Goal: Information Seeking & Learning: Understand process/instructions

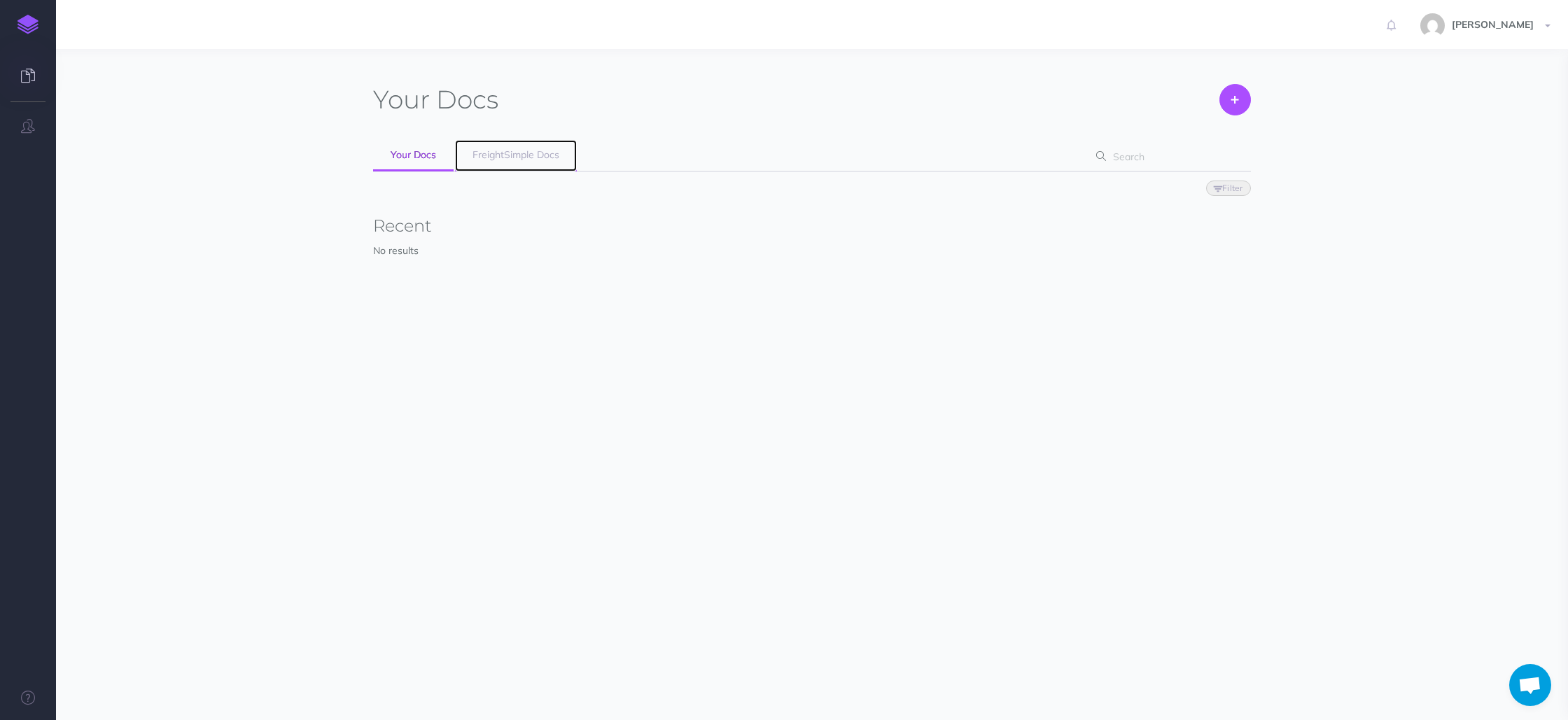
click at [513, 157] on span "FreightSimple Docs" at bounding box center [516, 155] width 87 height 12
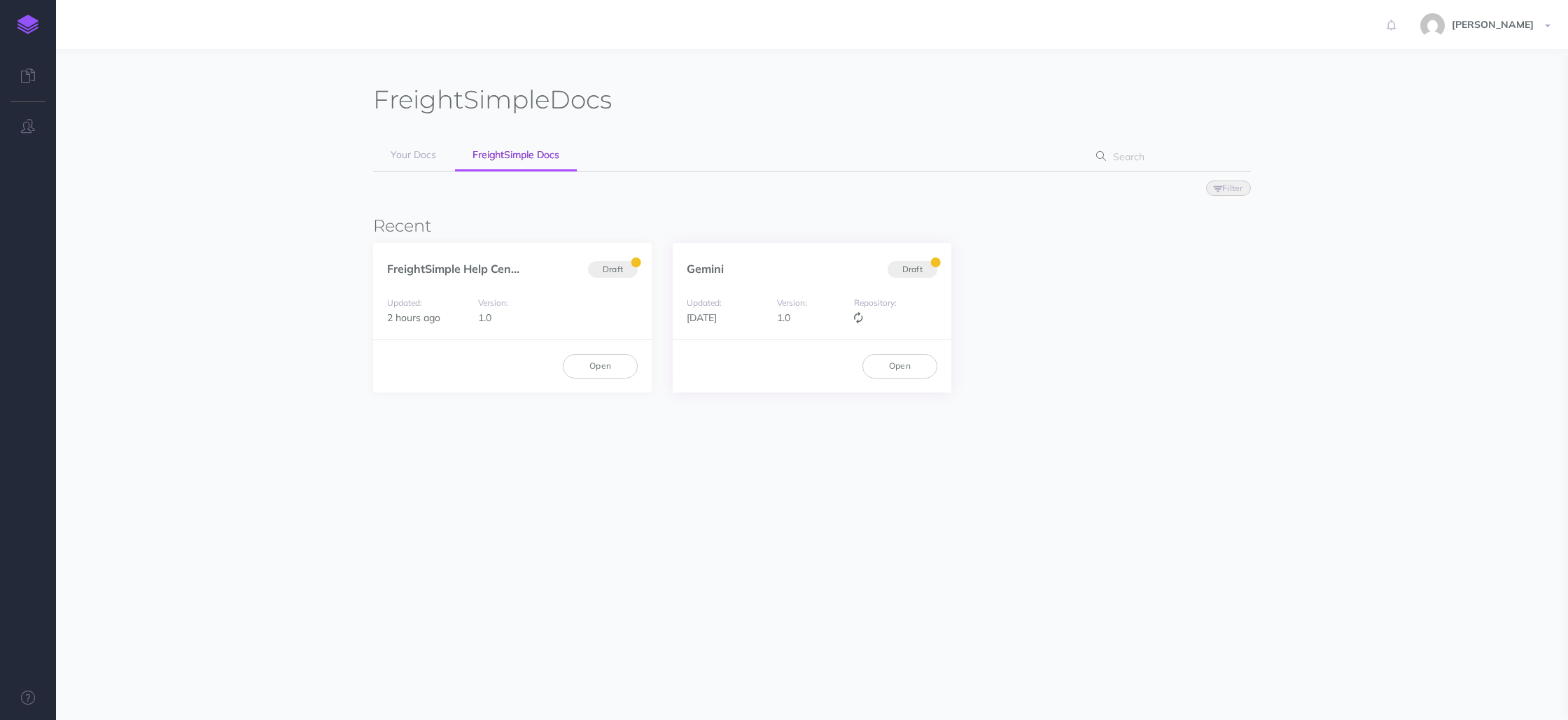
scroll to position [5, 0]
click at [898, 362] on link "Open" at bounding box center [900, 361] width 75 height 23
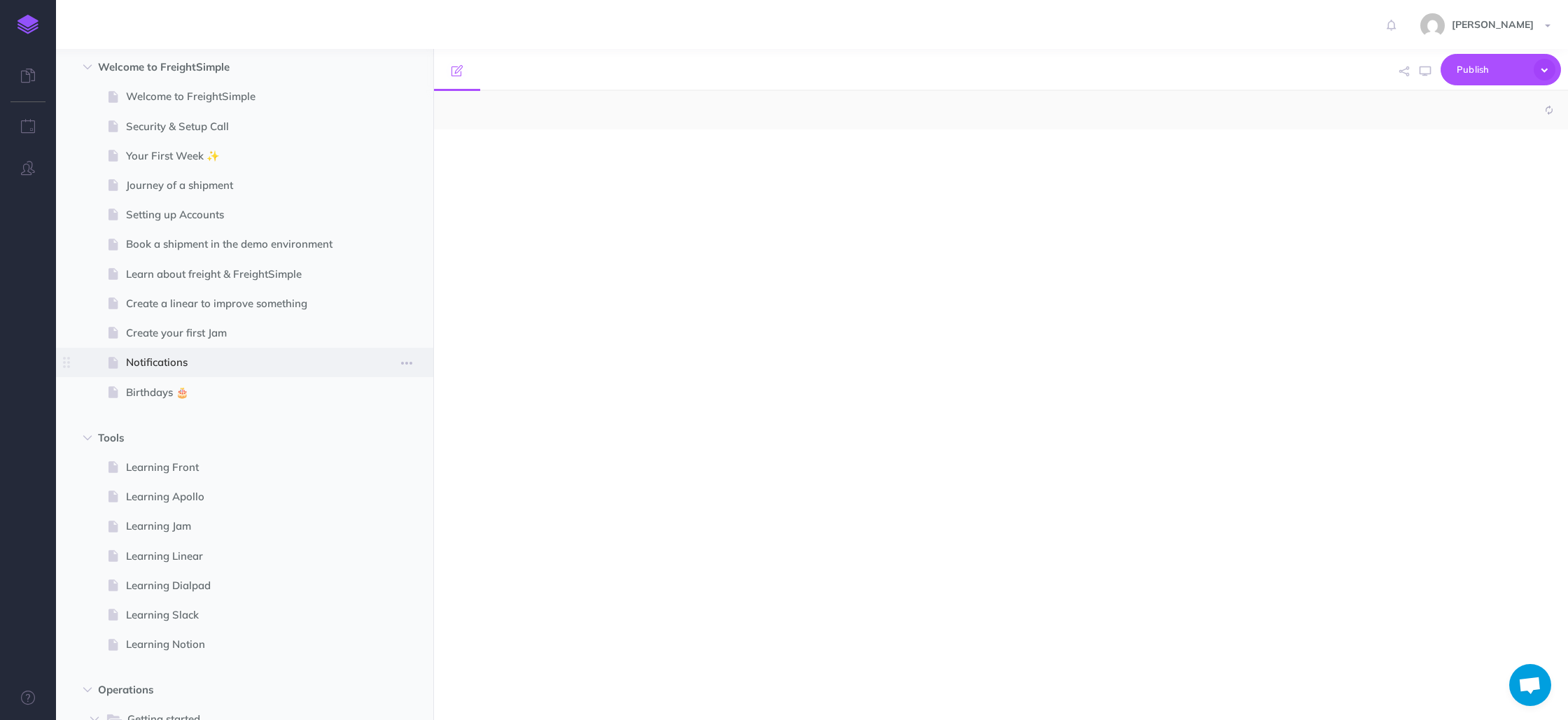
scroll to position [91, 0]
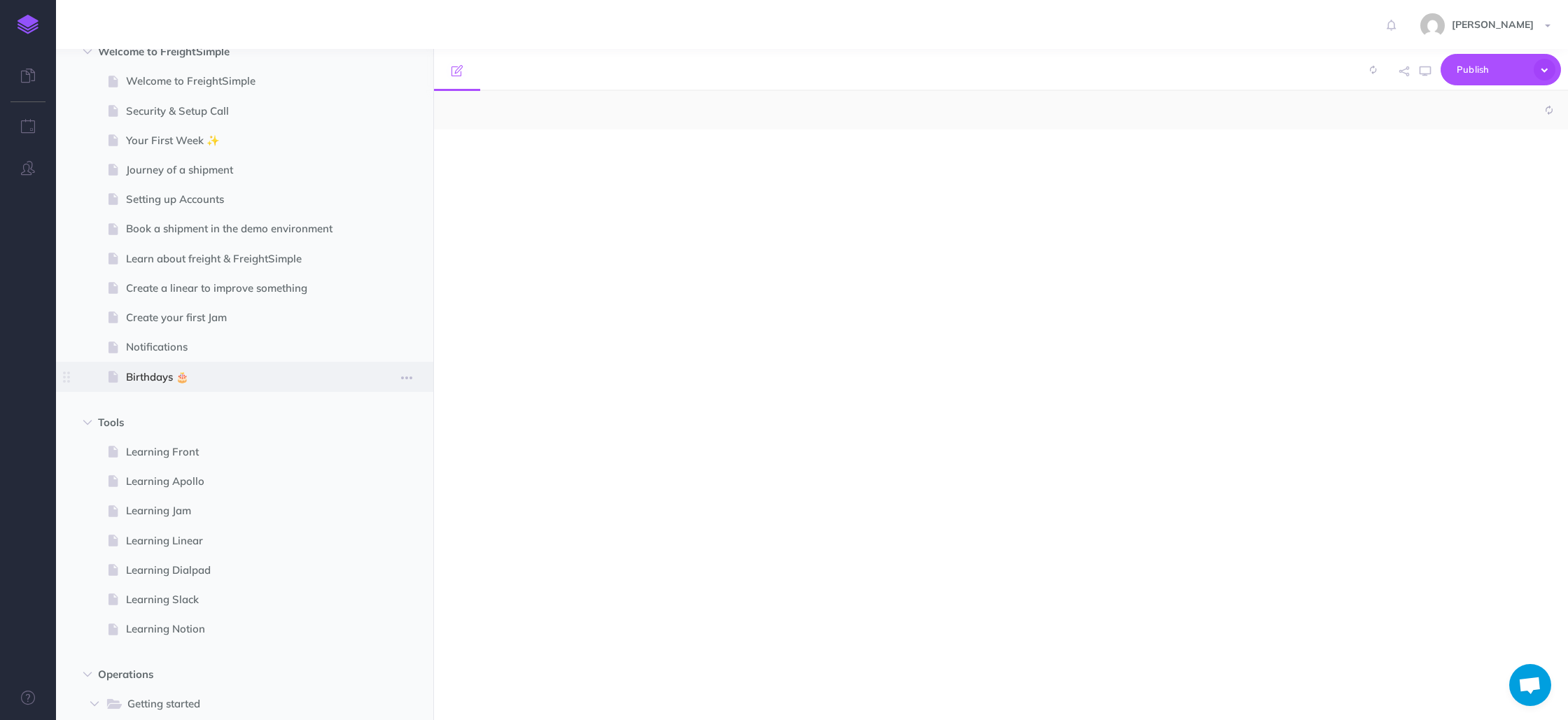
select select "null"
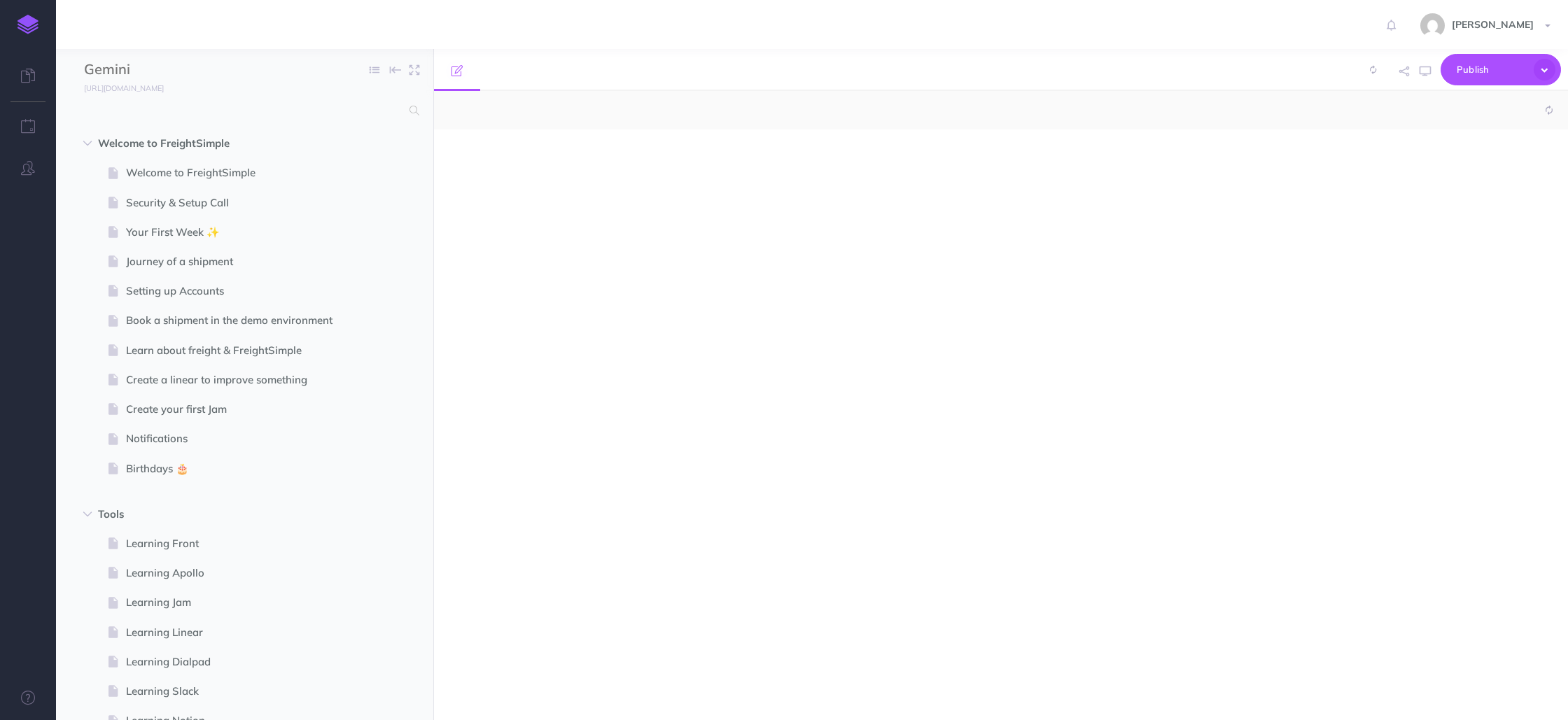
select select "null"
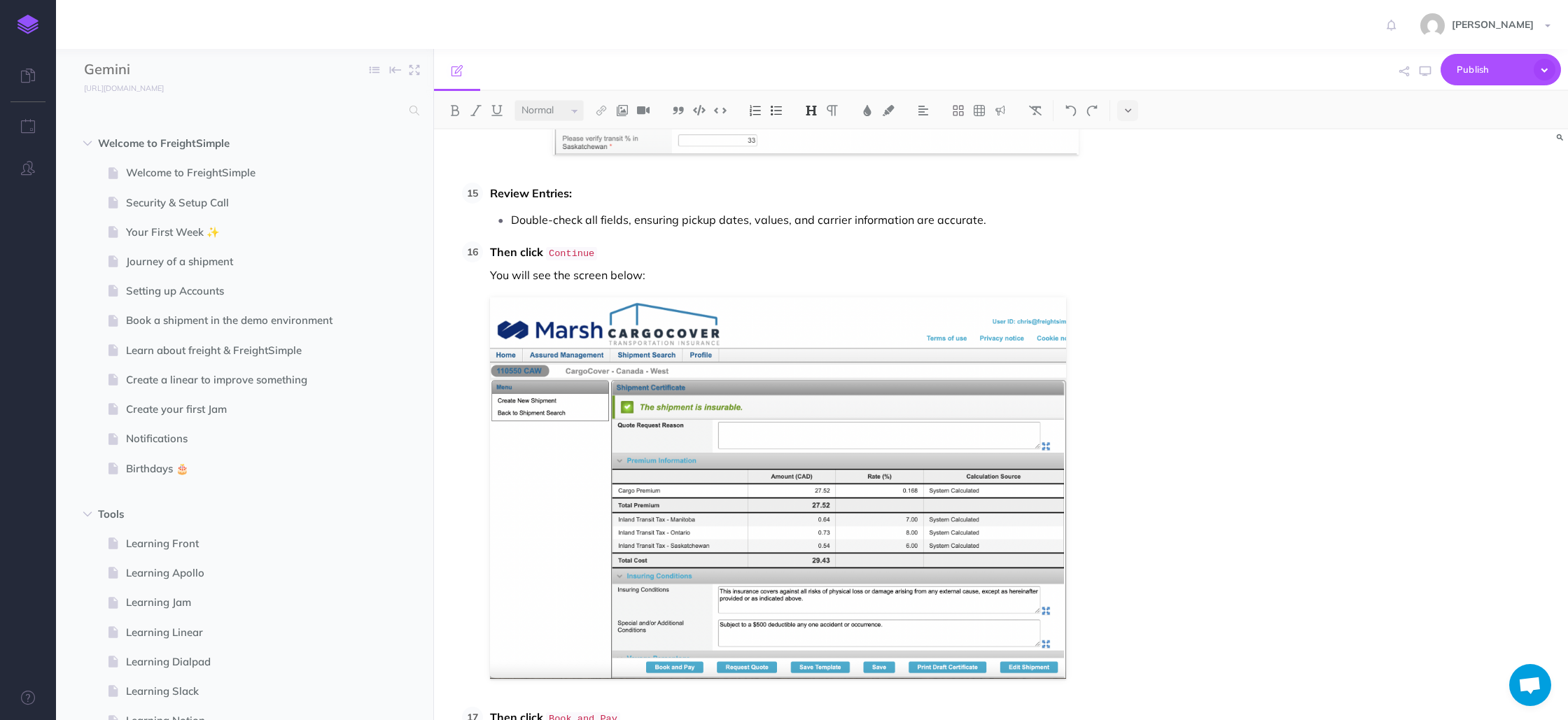
scroll to position [5862, 0]
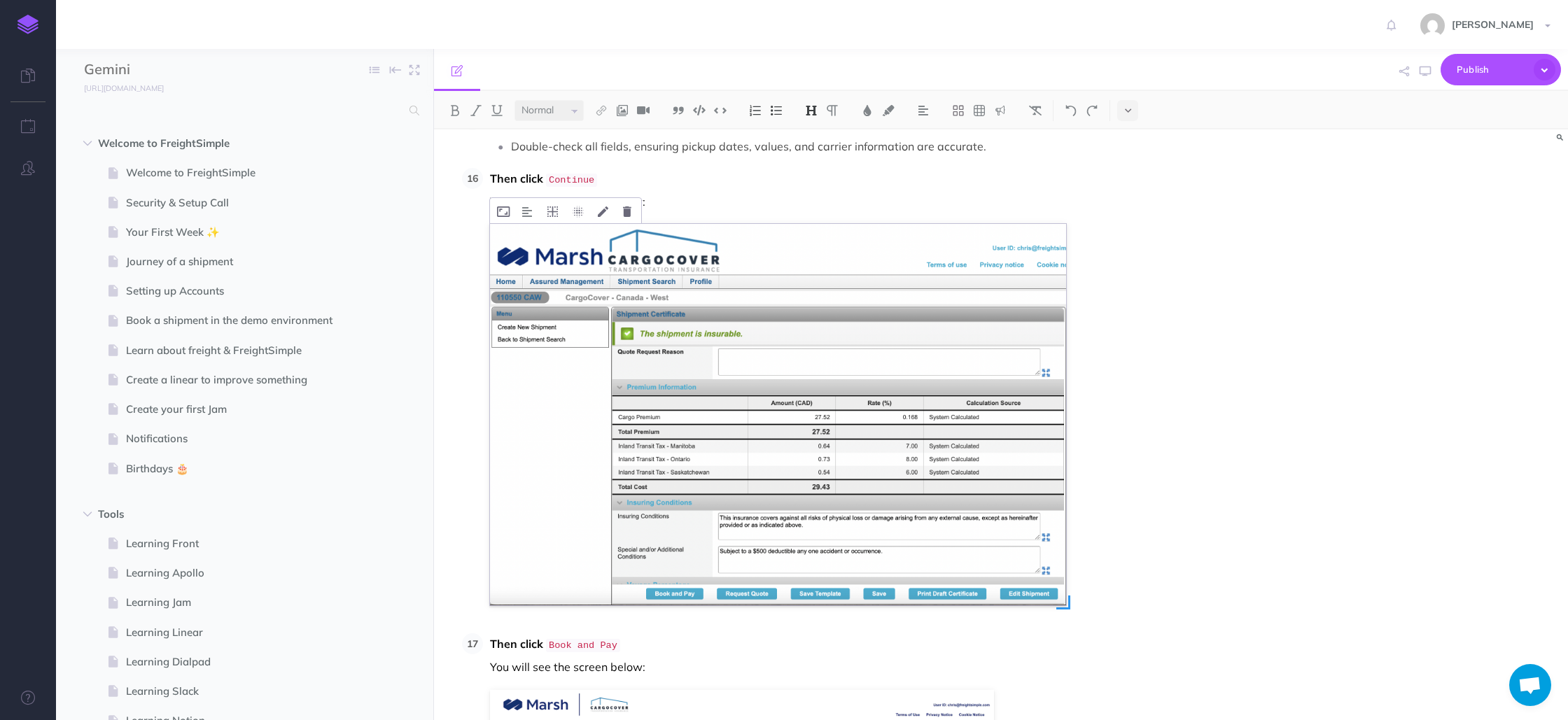
click at [800, 464] on img at bounding box center [778, 415] width 577 height 381
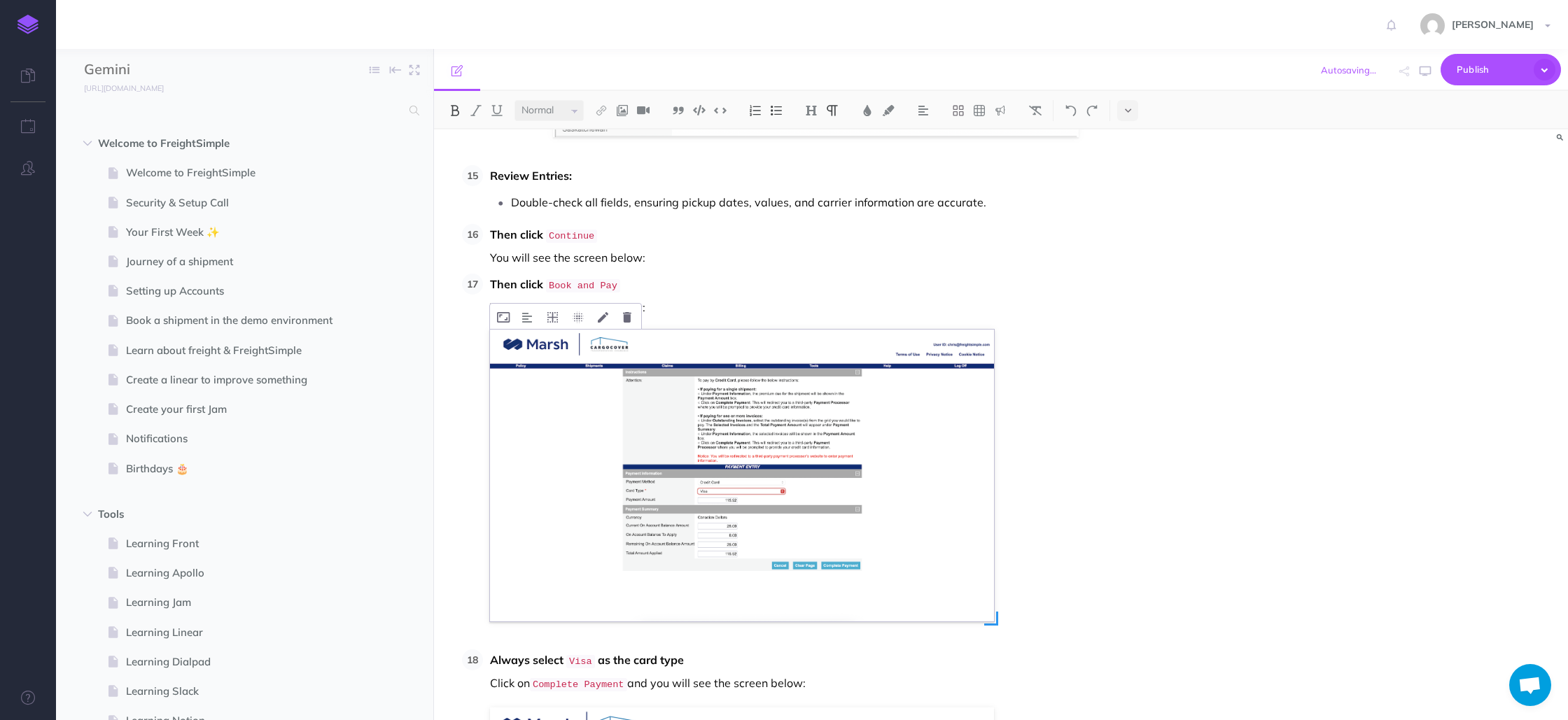
scroll to position [5835, 0]
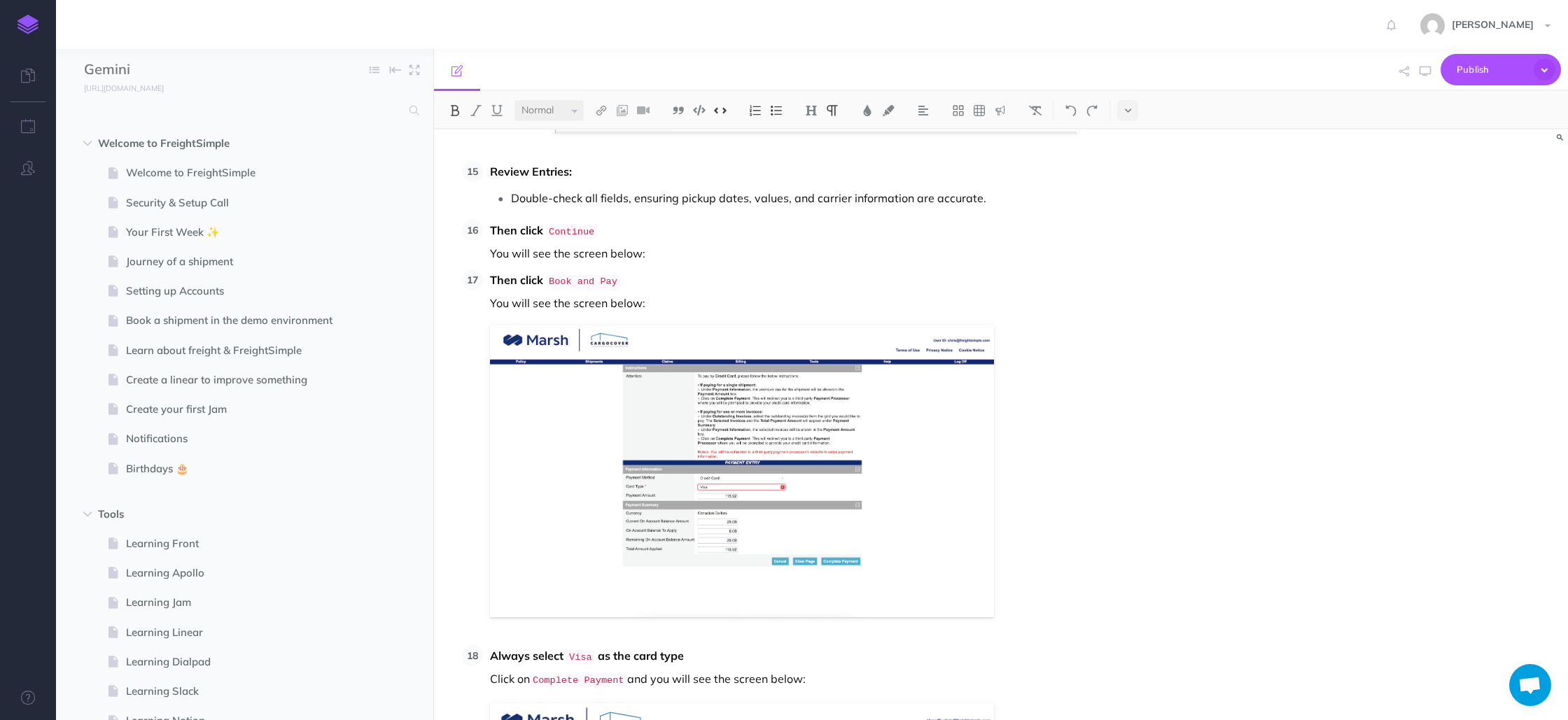
drag, startPoint x: 491, startPoint y: 208, endPoint x: 843, endPoint y: 631, distance: 550.3
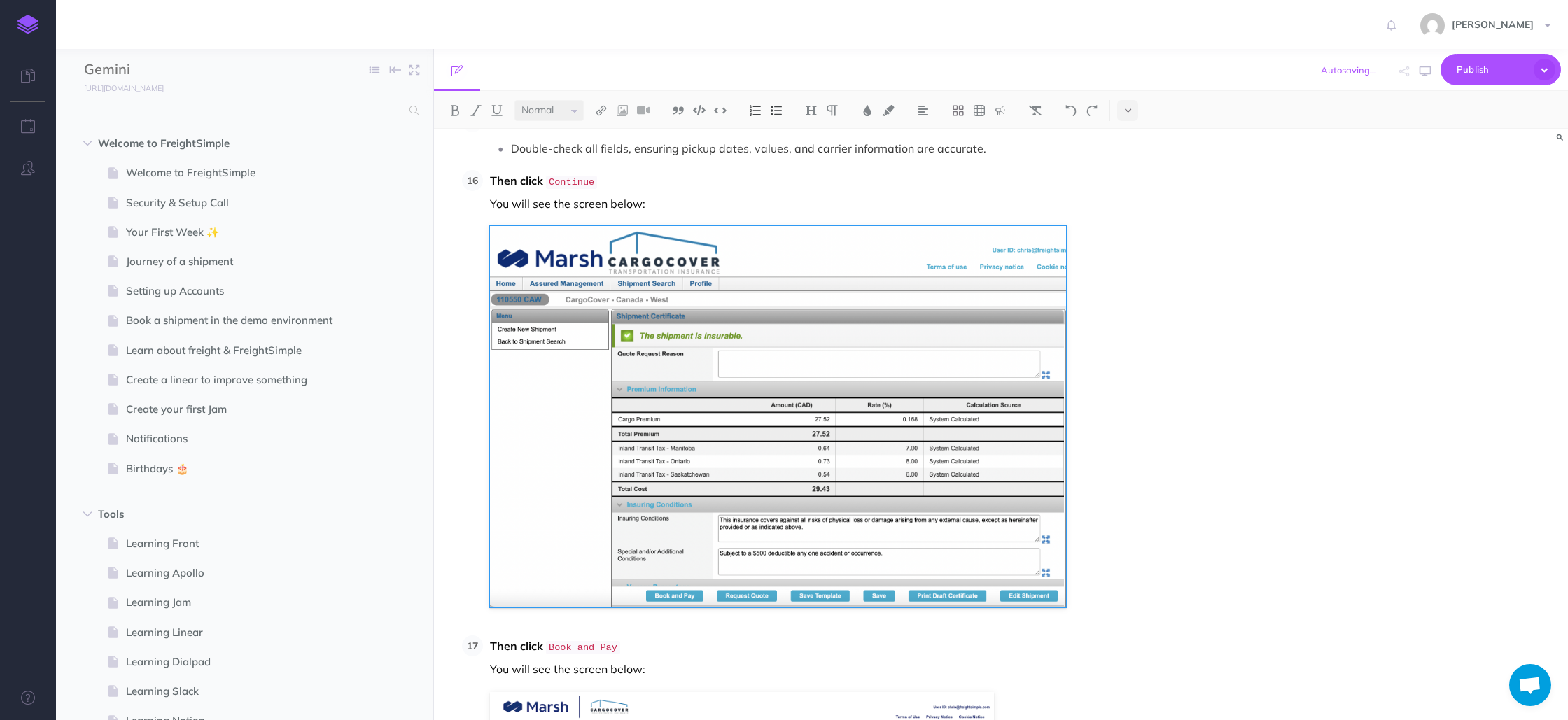
scroll to position [5894, 0]
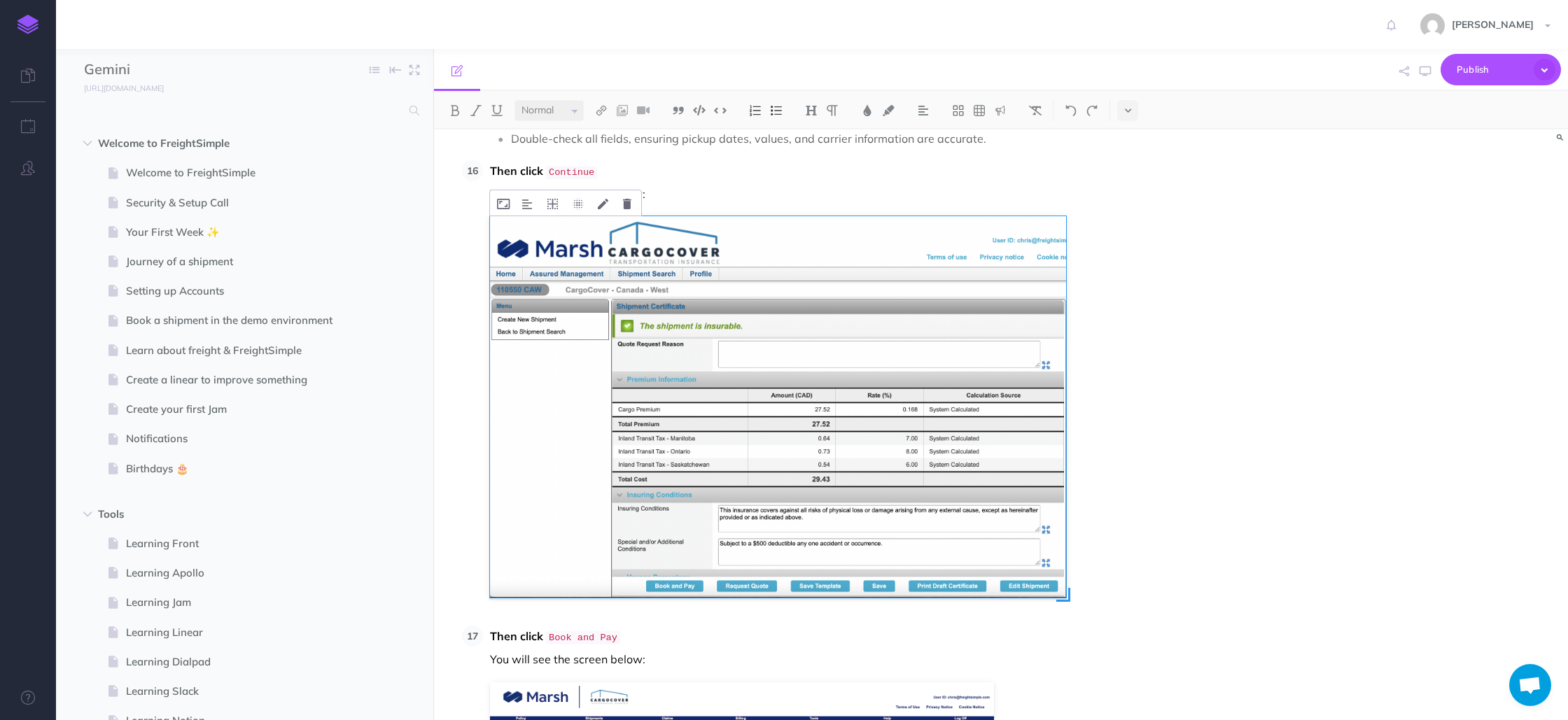
click at [798, 547] on img at bounding box center [778, 407] width 577 height 381
drag, startPoint x: 1068, startPoint y: 551, endPoint x: 1070, endPoint y: 527, distance: 24.1
click at [1070, 527] on li "Then click Continue You will see the screen below:" at bounding box center [846, 377] width 727 height 437
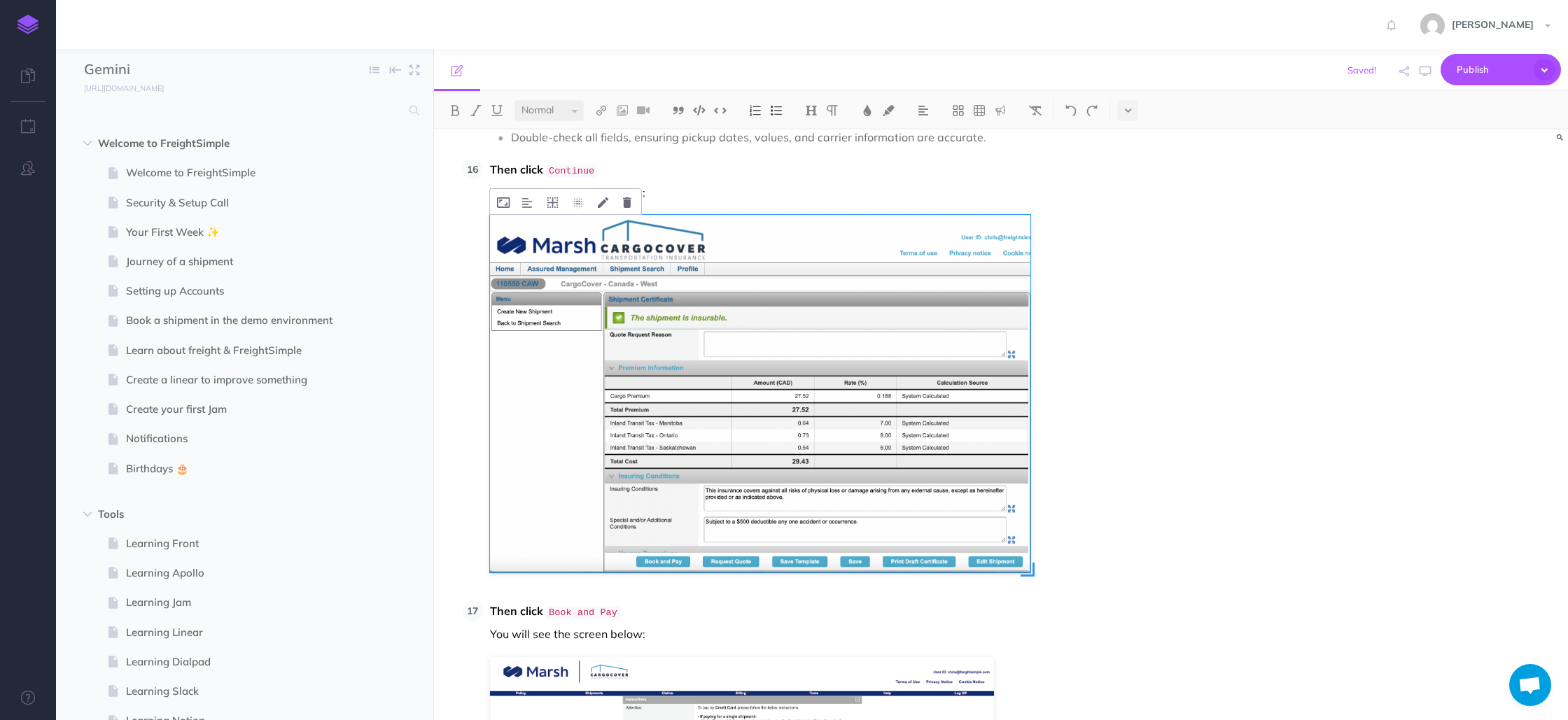
click at [998, 494] on img at bounding box center [760, 394] width 541 height 358
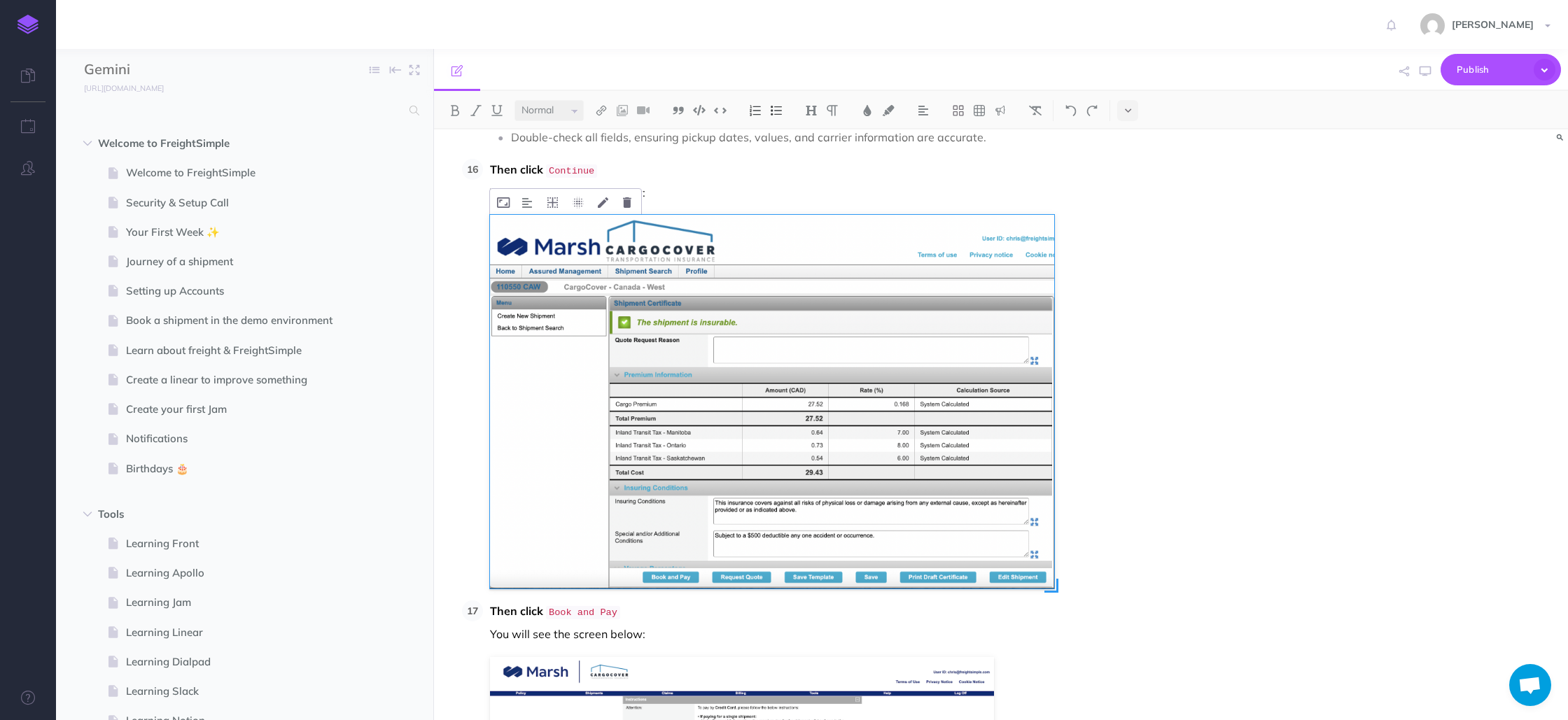
drag, startPoint x: 1030, startPoint y: 527, endPoint x: 1055, endPoint y: 543, distance: 29.7
click at [1055, 579] on span at bounding box center [1052, 586] width 14 height 14
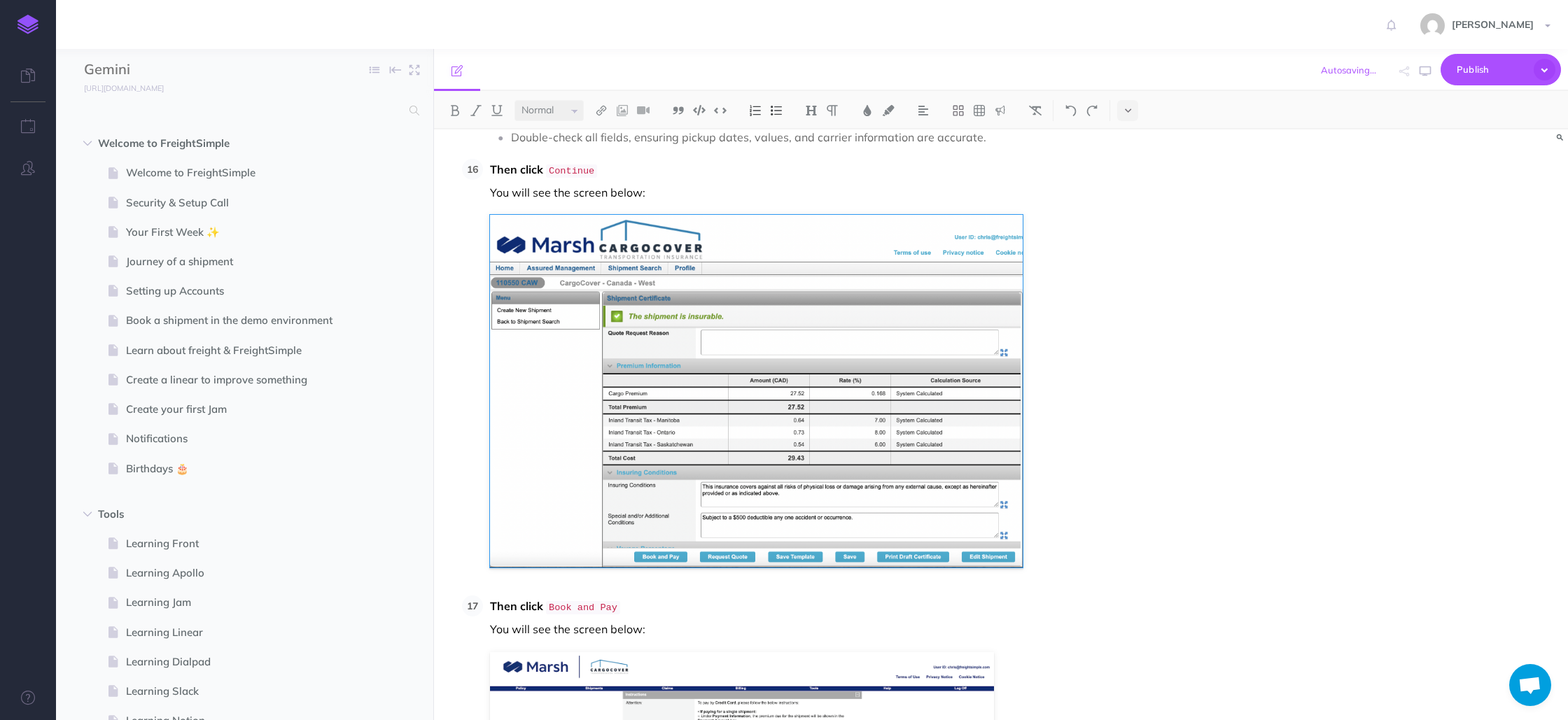
click at [1127, 494] on li "Then click Continue You will see the screen below:" at bounding box center [846, 363] width 727 height 409
click at [803, 315] on img at bounding box center [756, 391] width 533 height 353
click at [608, 198] on icon at bounding box center [602, 202] width 10 height 10
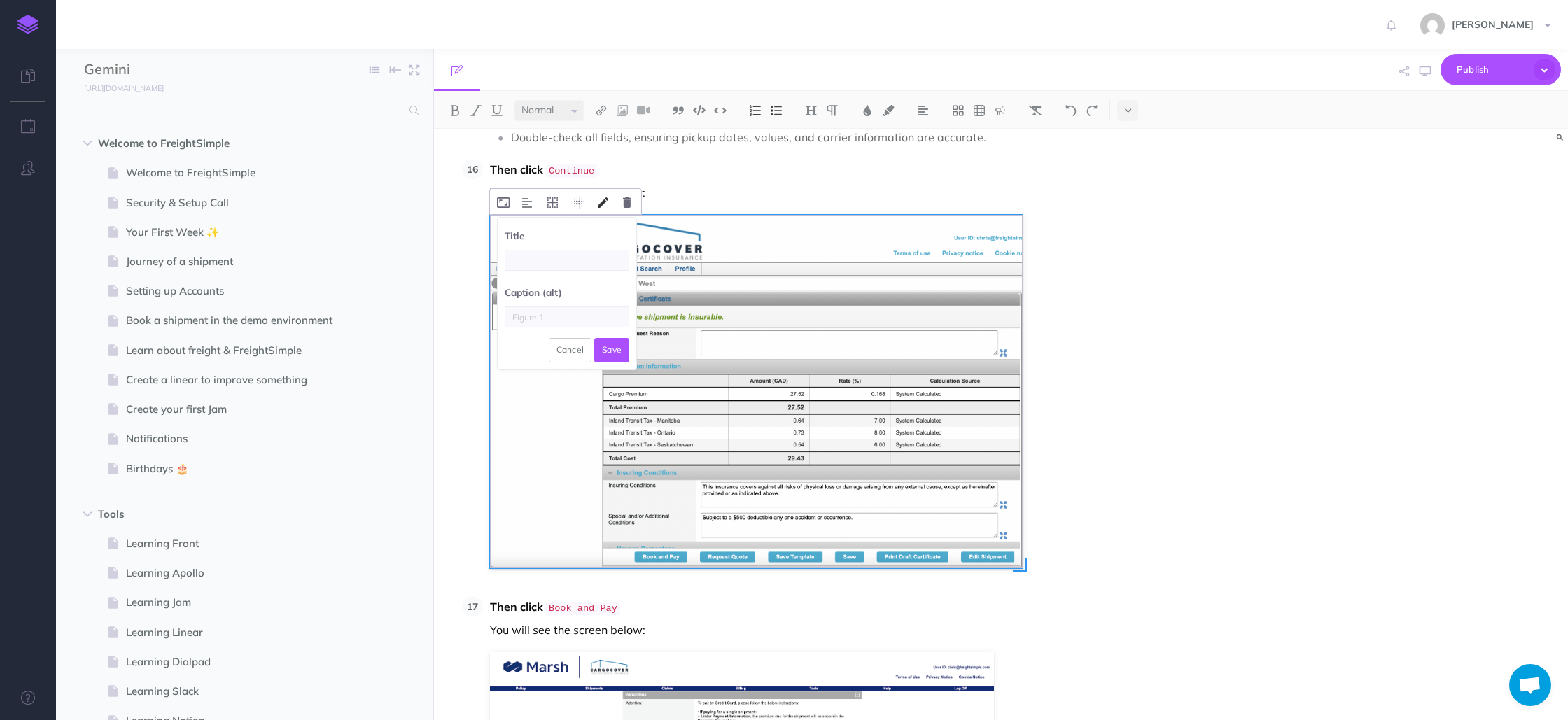
click at [608, 198] on icon at bounding box center [602, 202] width 10 height 10
click at [505, 198] on icon at bounding box center [503, 202] width 13 height 10
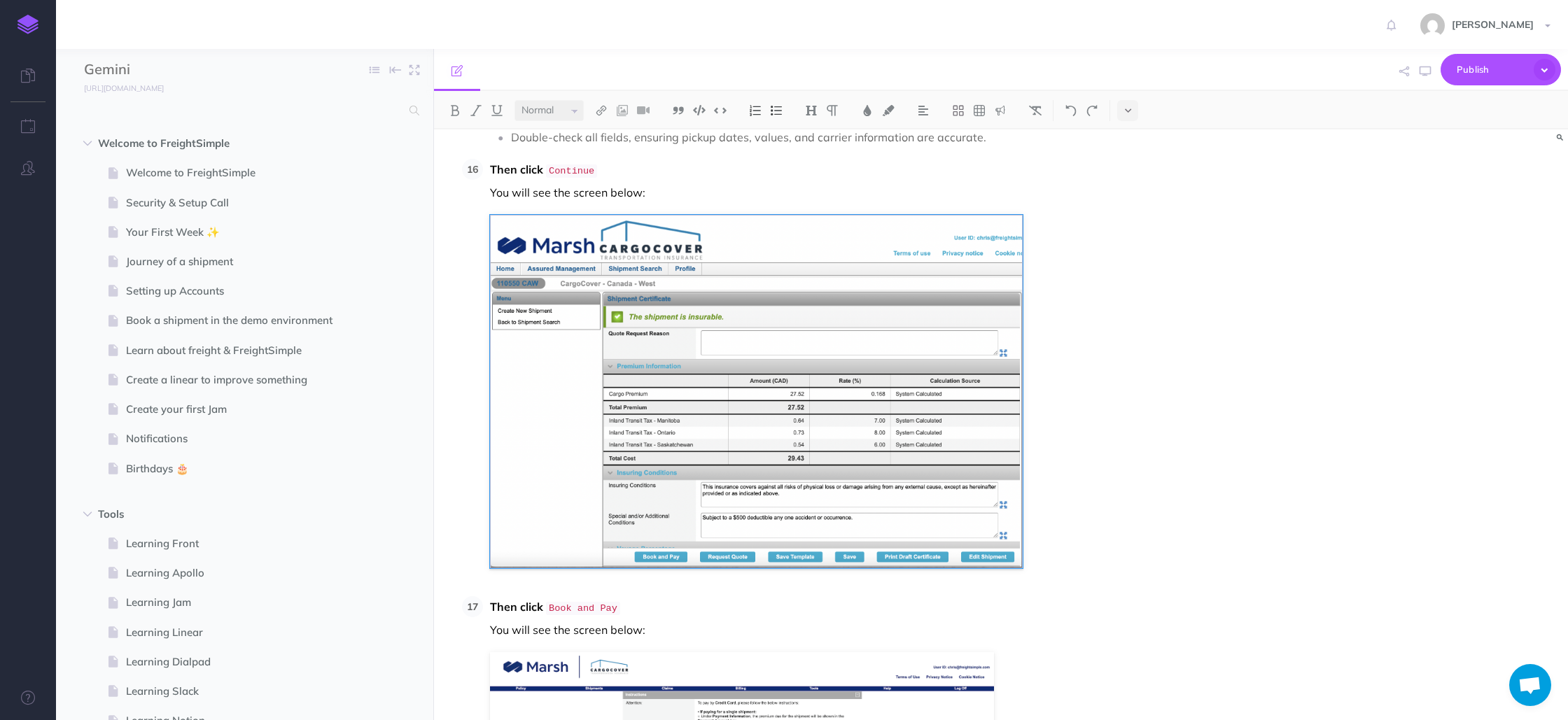
click at [1117, 258] on li "Then click Continue You will see the screen below: Width 74% Cancel Save" at bounding box center [846, 363] width 727 height 409
click at [953, 313] on img at bounding box center [756, 391] width 533 height 353
click at [1170, 306] on li "Then click Continue You will see the screen below:" at bounding box center [846, 363] width 727 height 409
click at [860, 376] on img at bounding box center [756, 391] width 533 height 353
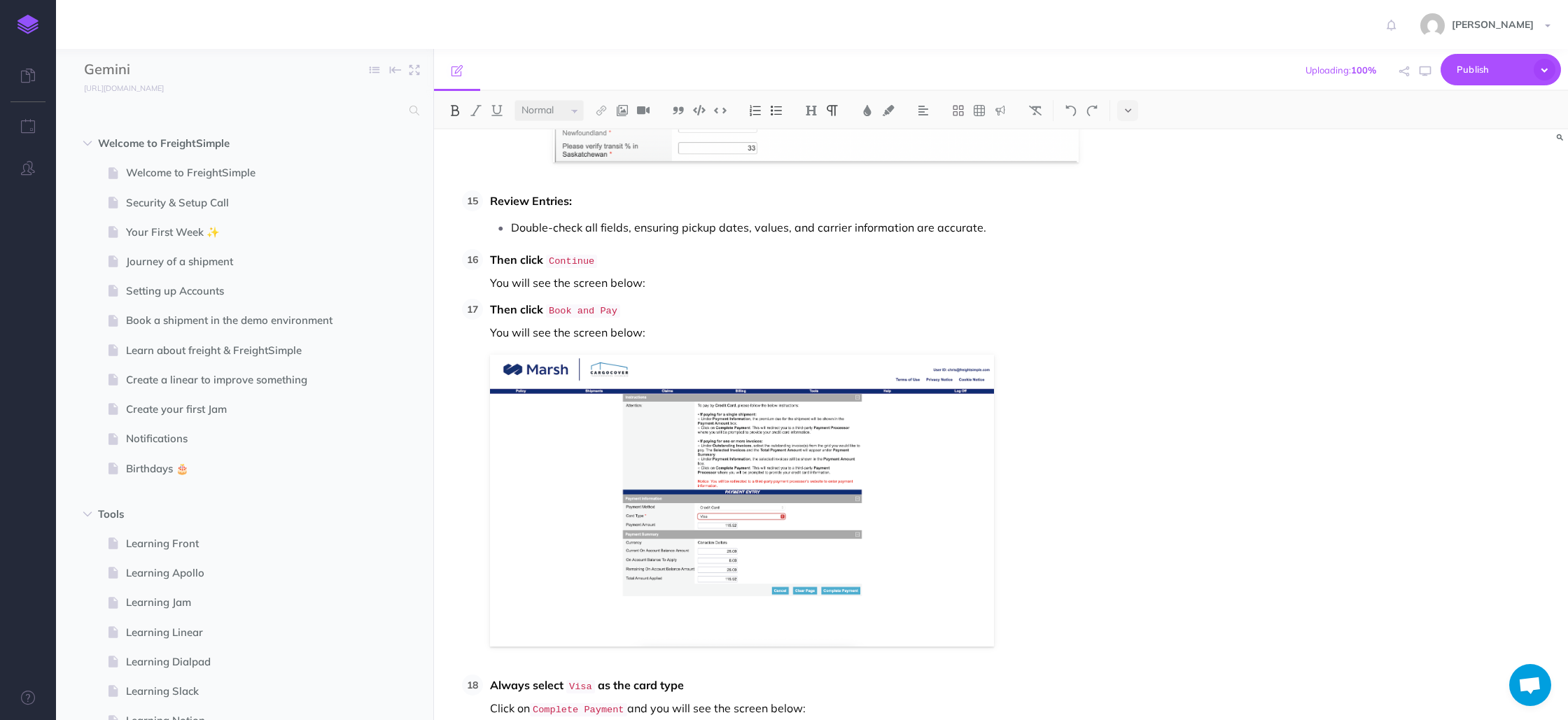
scroll to position [5807, 0]
click at [652, 271] on p "You will see the screen below:" at bounding box center [850, 281] width 720 height 21
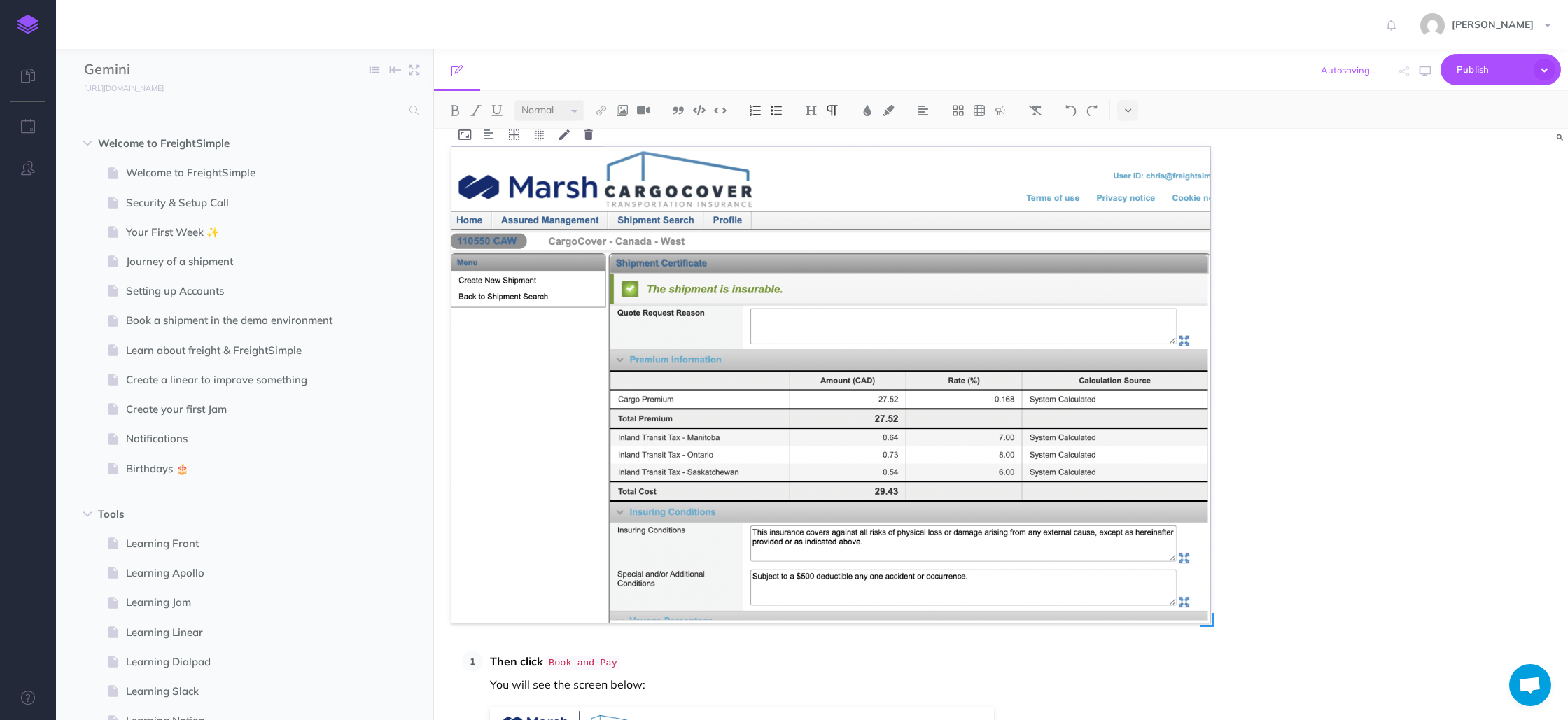
scroll to position [5969, 0]
drag, startPoint x: 967, startPoint y: 397, endPoint x: 973, endPoint y: 401, distance: 7.2
click at [967, 398] on img at bounding box center [830, 384] width 759 height 476
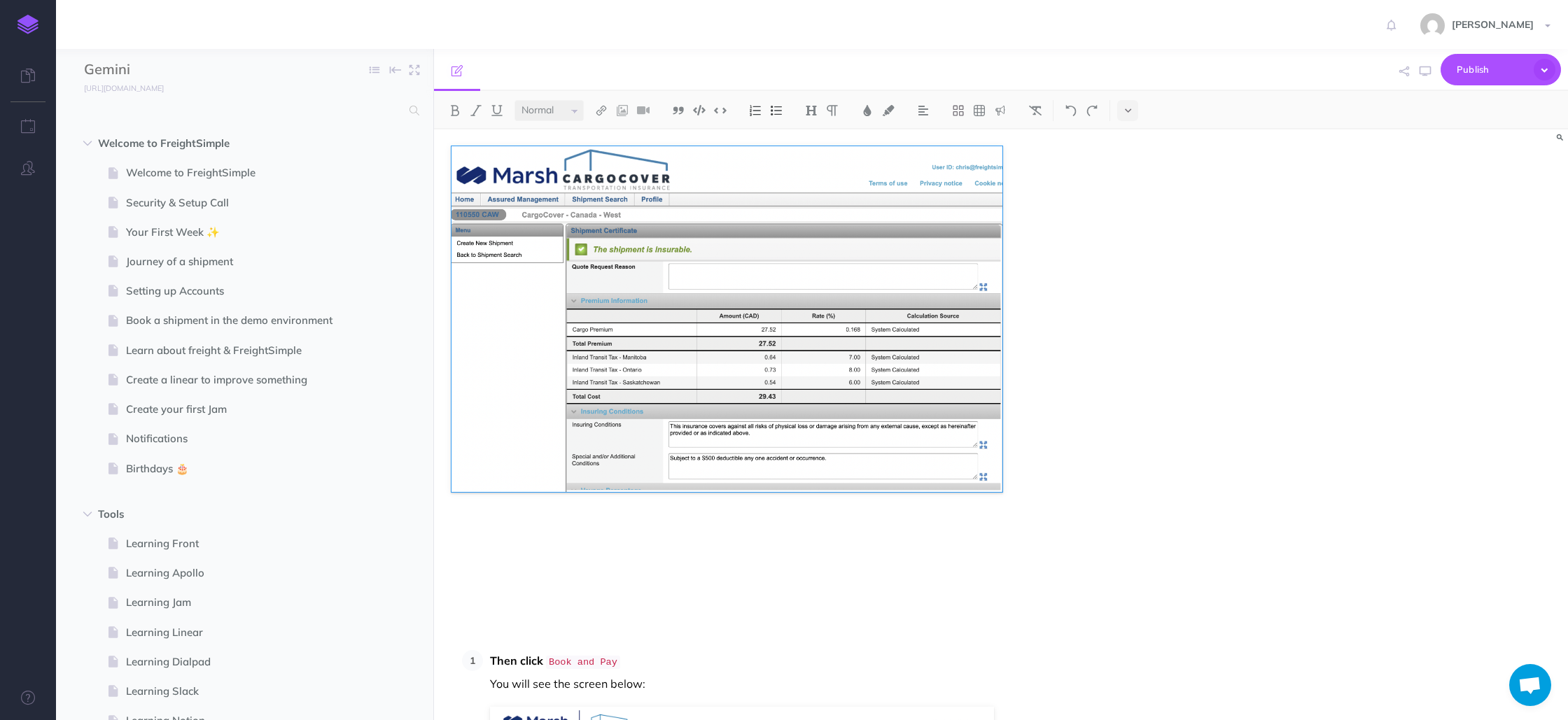
drag, startPoint x: 1209, startPoint y: 576, endPoint x: 1001, endPoint y: 462, distance: 237.2
click at [1001, 462] on div at bounding box center [830, 384] width 759 height 476
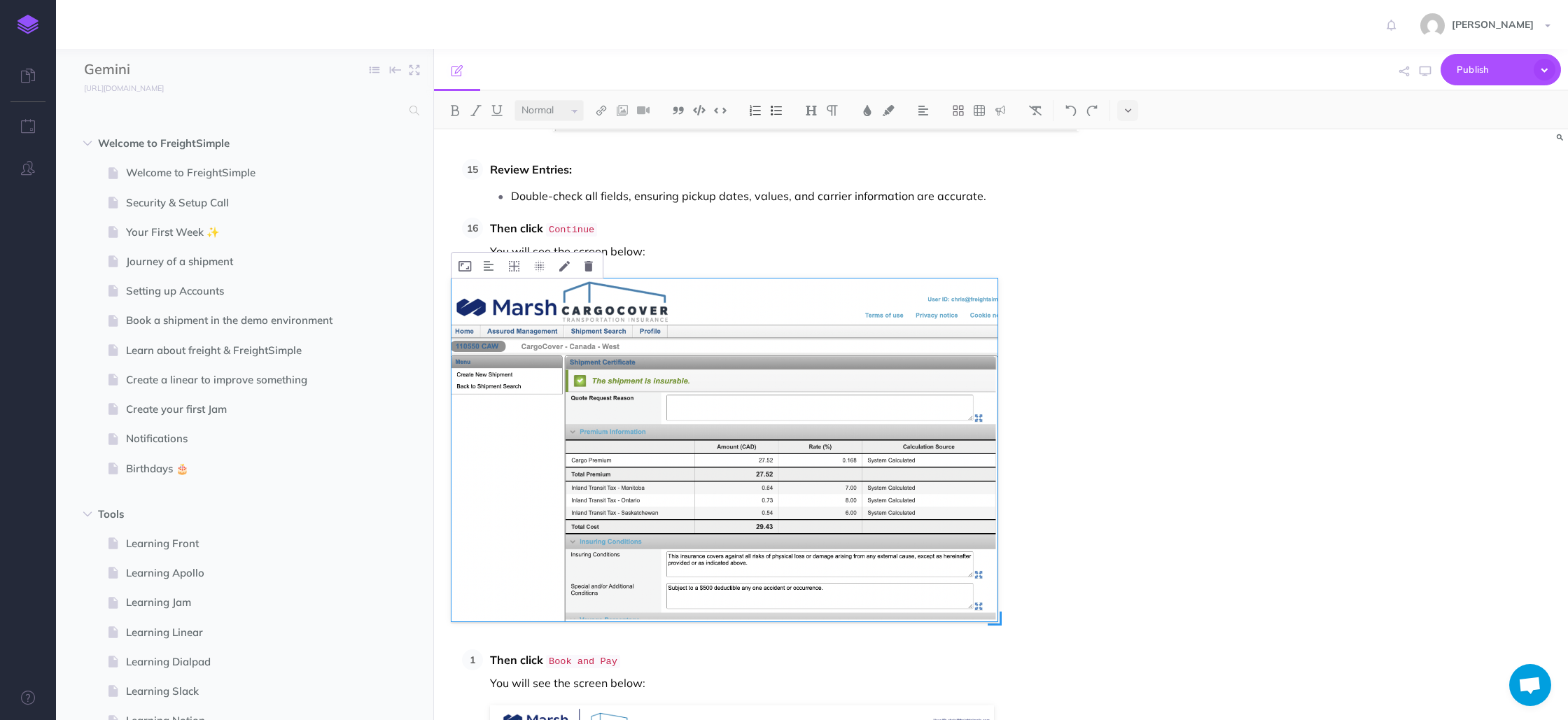
scroll to position [5838, 0]
click at [754, 434] on img at bounding box center [724, 448] width 546 height 343
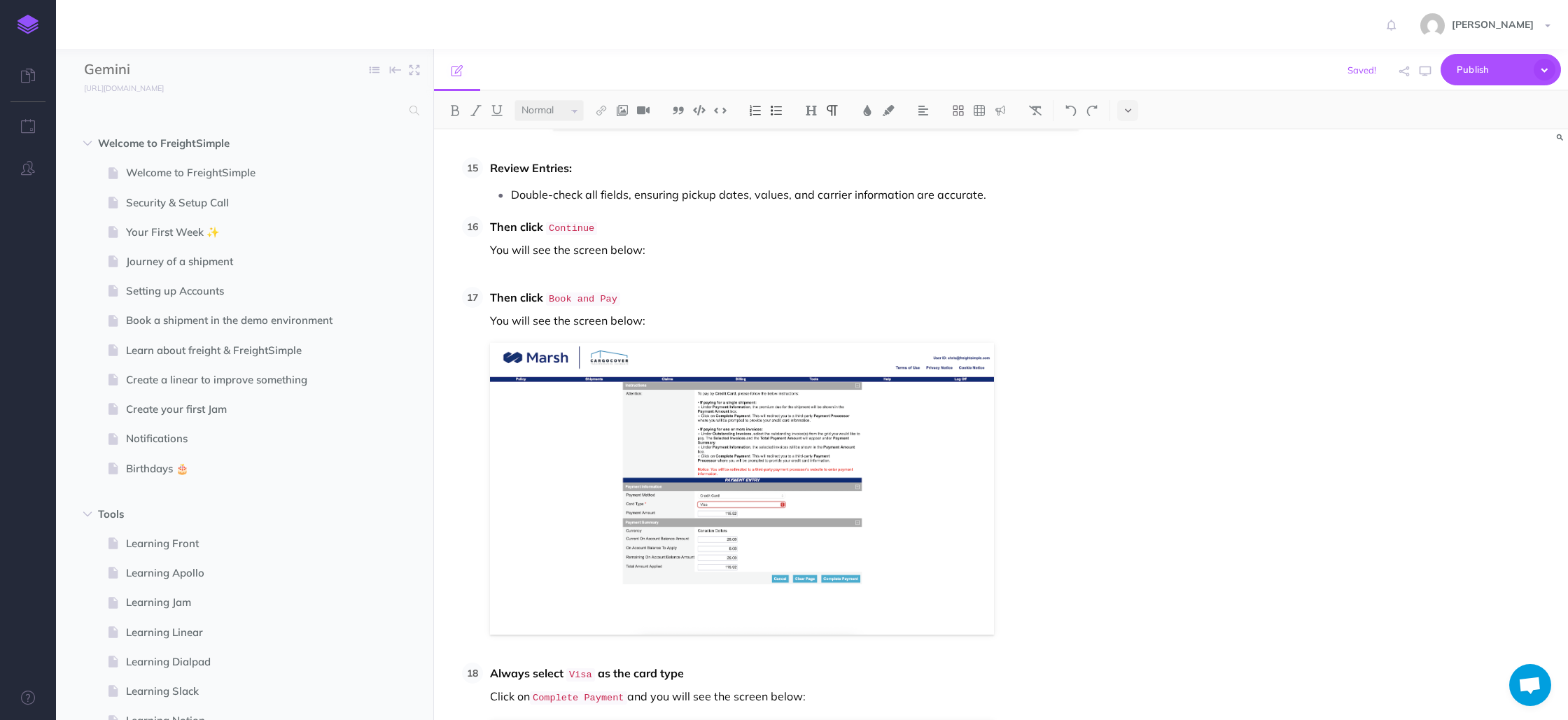
click at [697, 260] on p at bounding box center [850, 270] width 720 height 21
click at [625, 109] on img at bounding box center [623, 110] width 13 height 11
click at [625, 158] on icon at bounding box center [623, 156] width 13 height 10
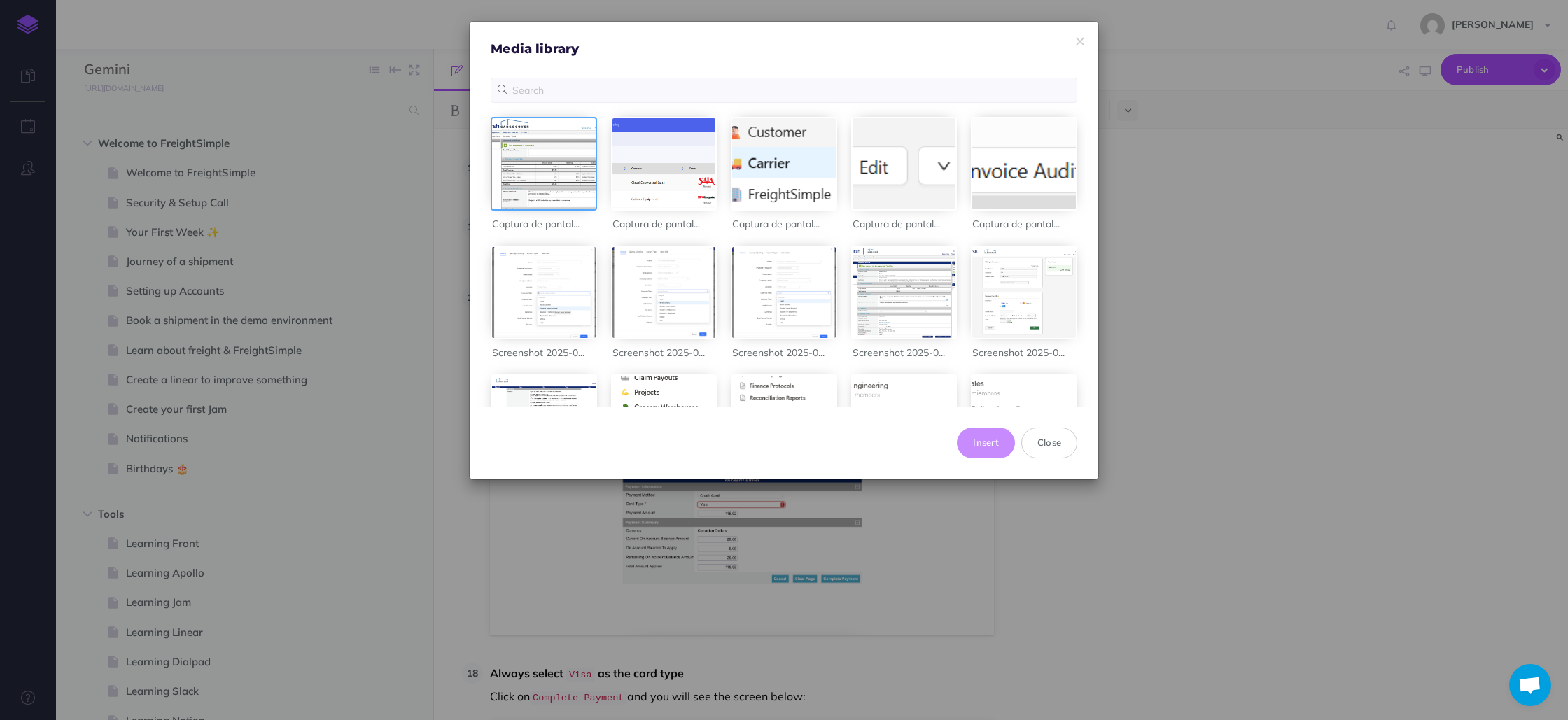
click at [549, 151] on div at bounding box center [544, 163] width 104 height 91
click at [994, 440] on button "Insert" at bounding box center [986, 443] width 58 height 30
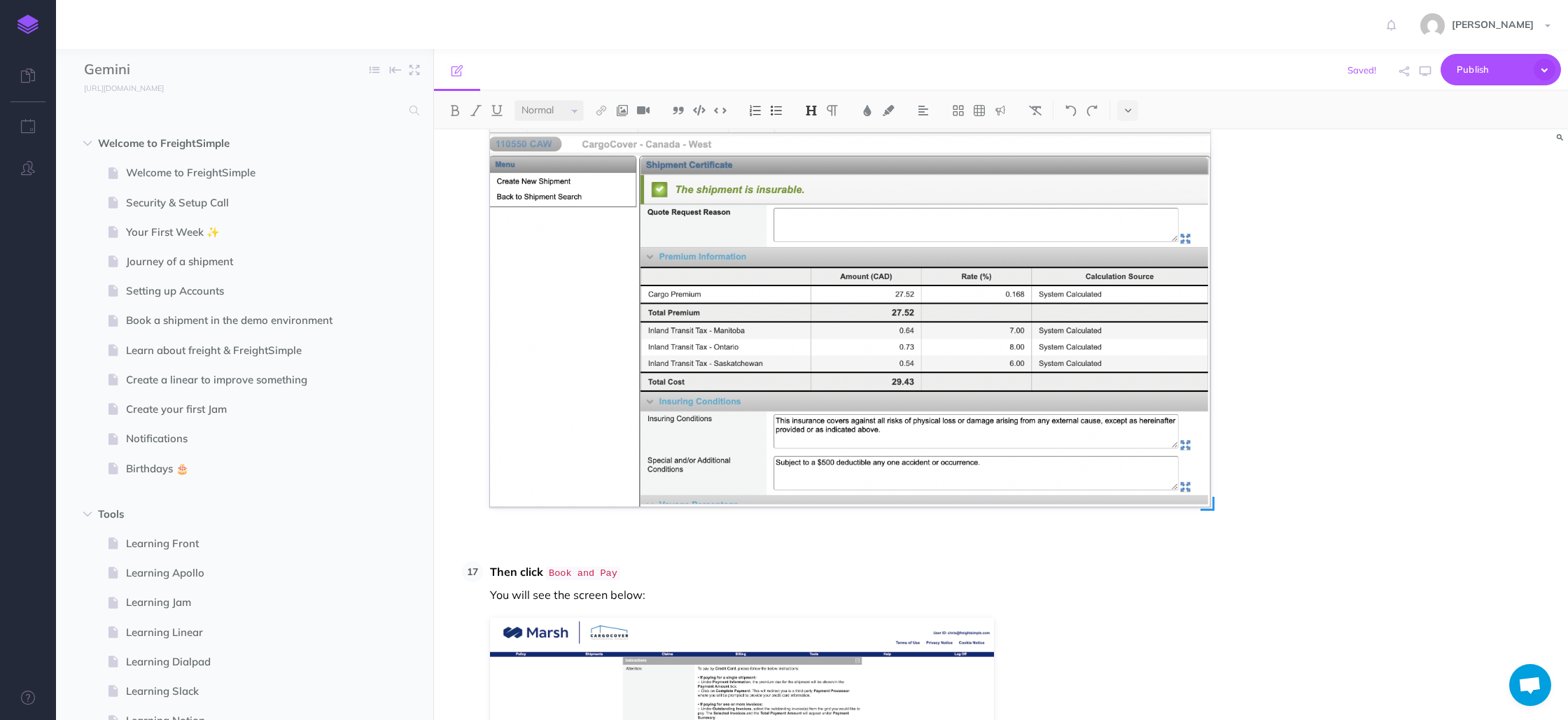
scroll to position [6074, 0]
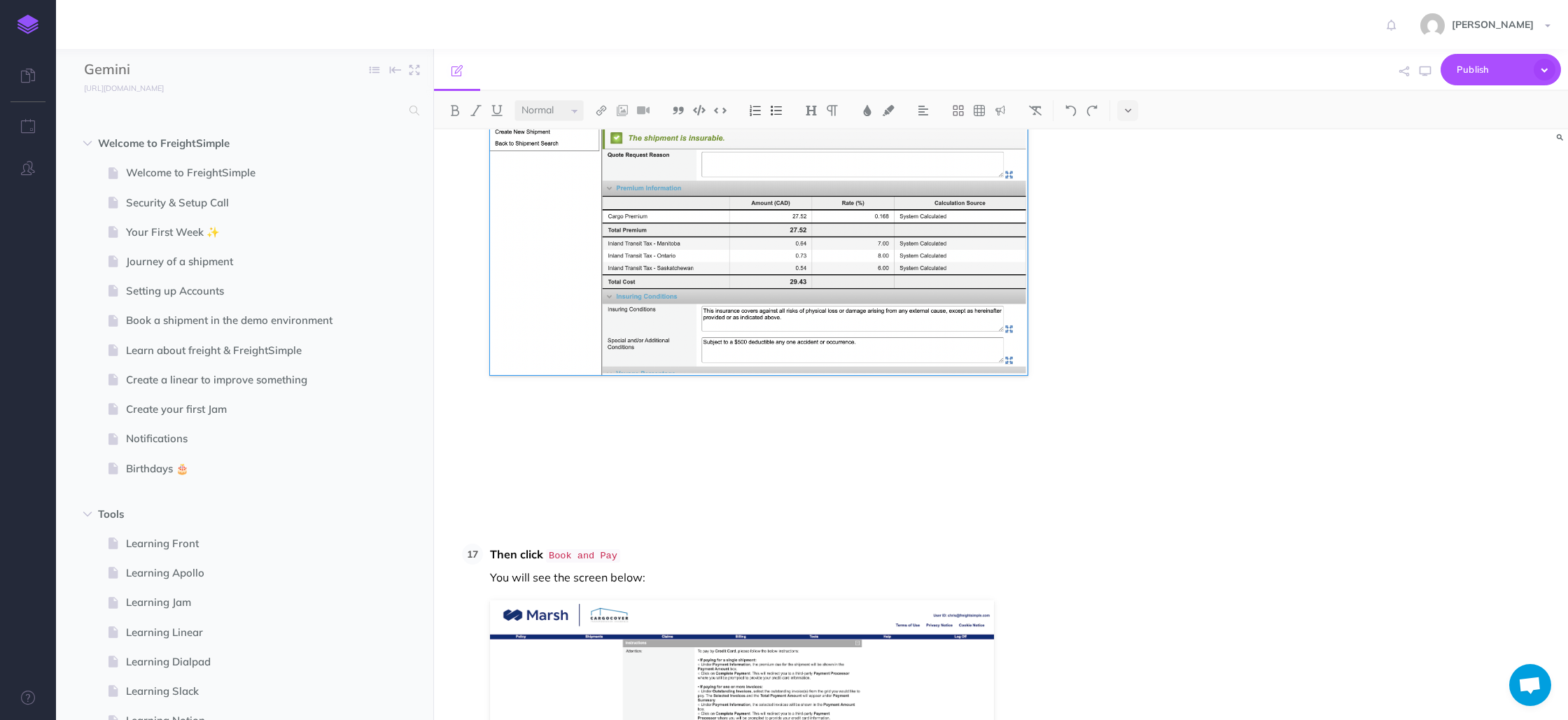
drag, startPoint x: 1213, startPoint y: 440, endPoint x: 1029, endPoint y: 333, distance: 212.8
click at [1029, 333] on div at bounding box center [850, 262] width 720 height 452
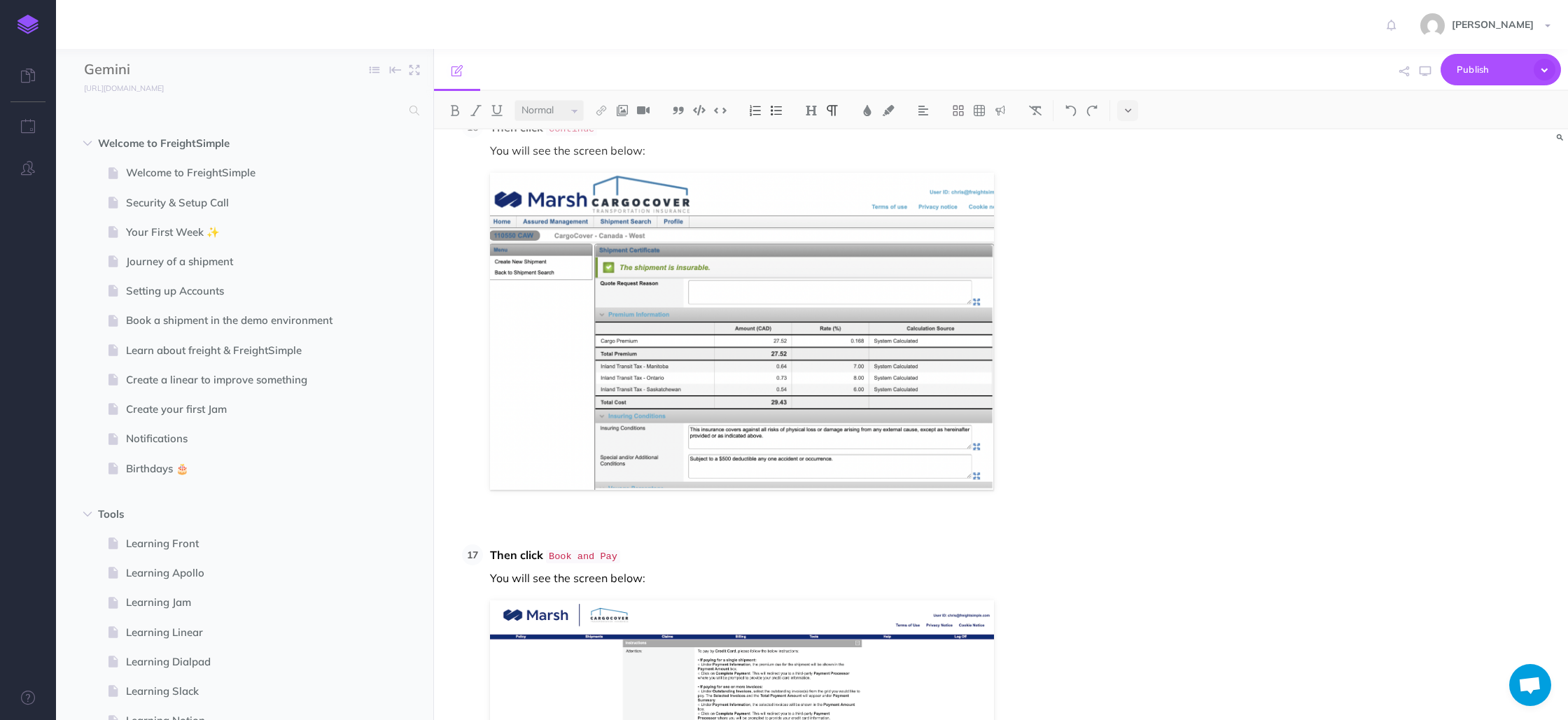
click at [555, 454] on li "Then click Continue You will see the screen below:" at bounding box center [846, 328] width 727 height 422
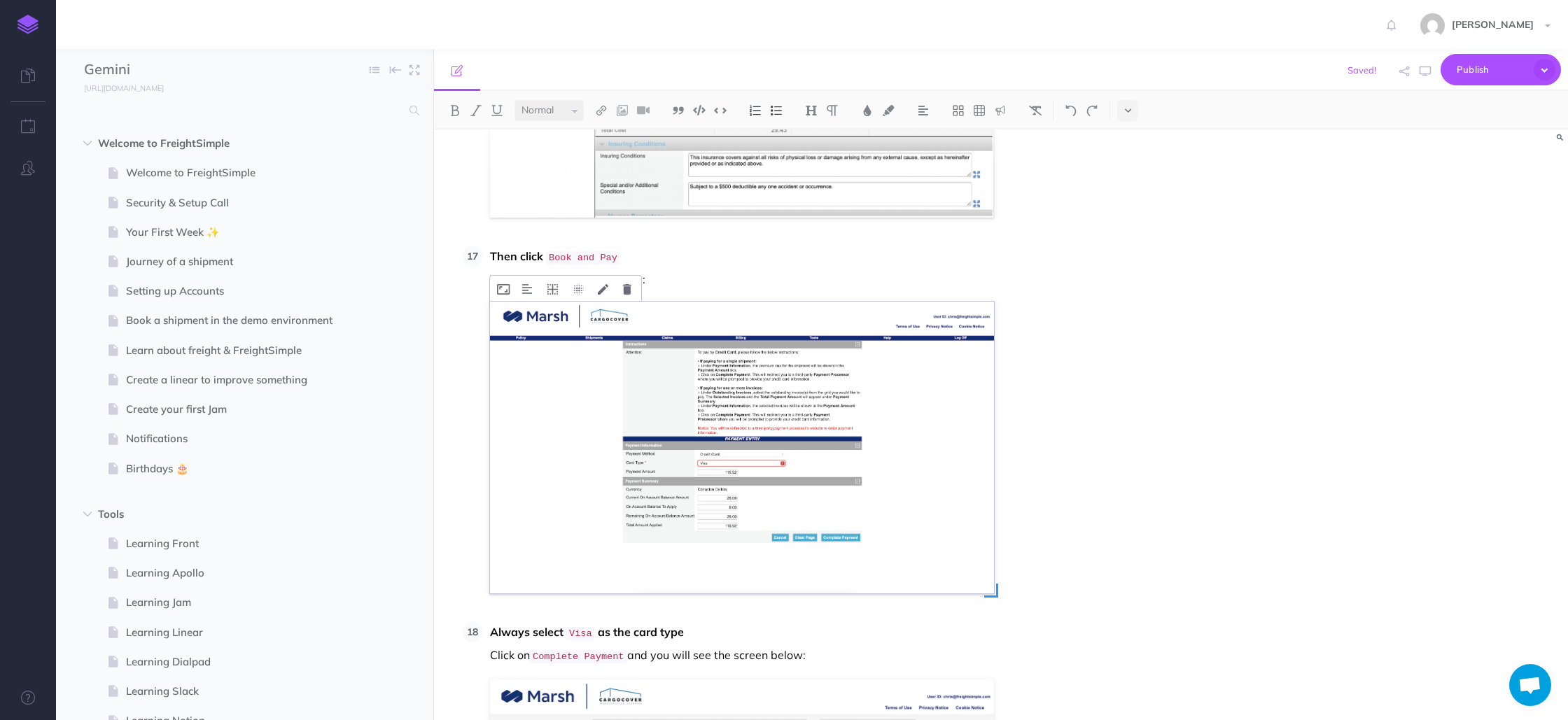
scroll to position [6212, 0]
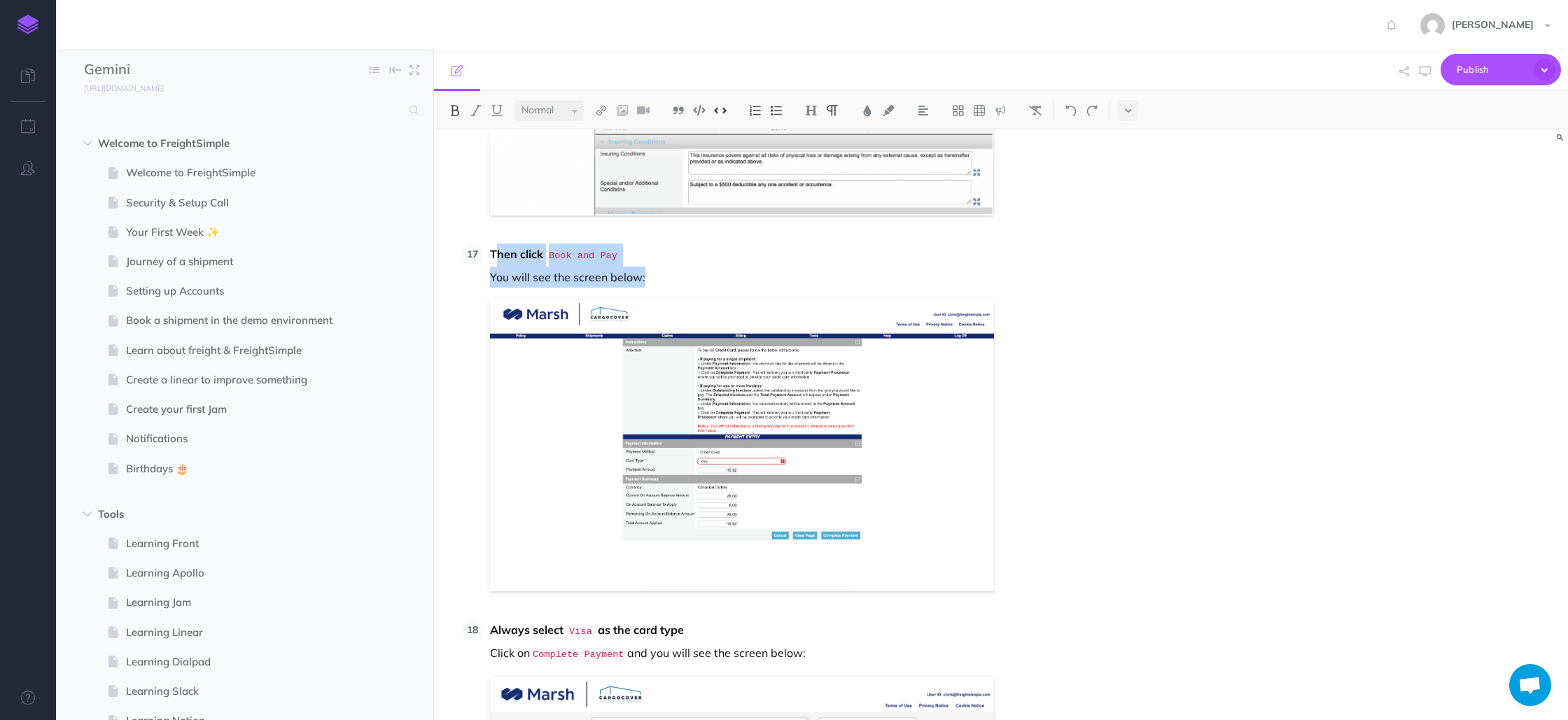
drag, startPoint x: 494, startPoint y: 207, endPoint x: 548, endPoint y: 210, distance: 54.1
click at [642, 270] on li "Then click Book and Pay You will see the screen below:" at bounding box center [846, 417] width 727 height 348
drag, startPoint x: 532, startPoint y: 199, endPoint x: 514, endPoint y: 201, distance: 18.1
click at [532, 247] on strong "Then click" at bounding box center [516, 254] width 53 height 14
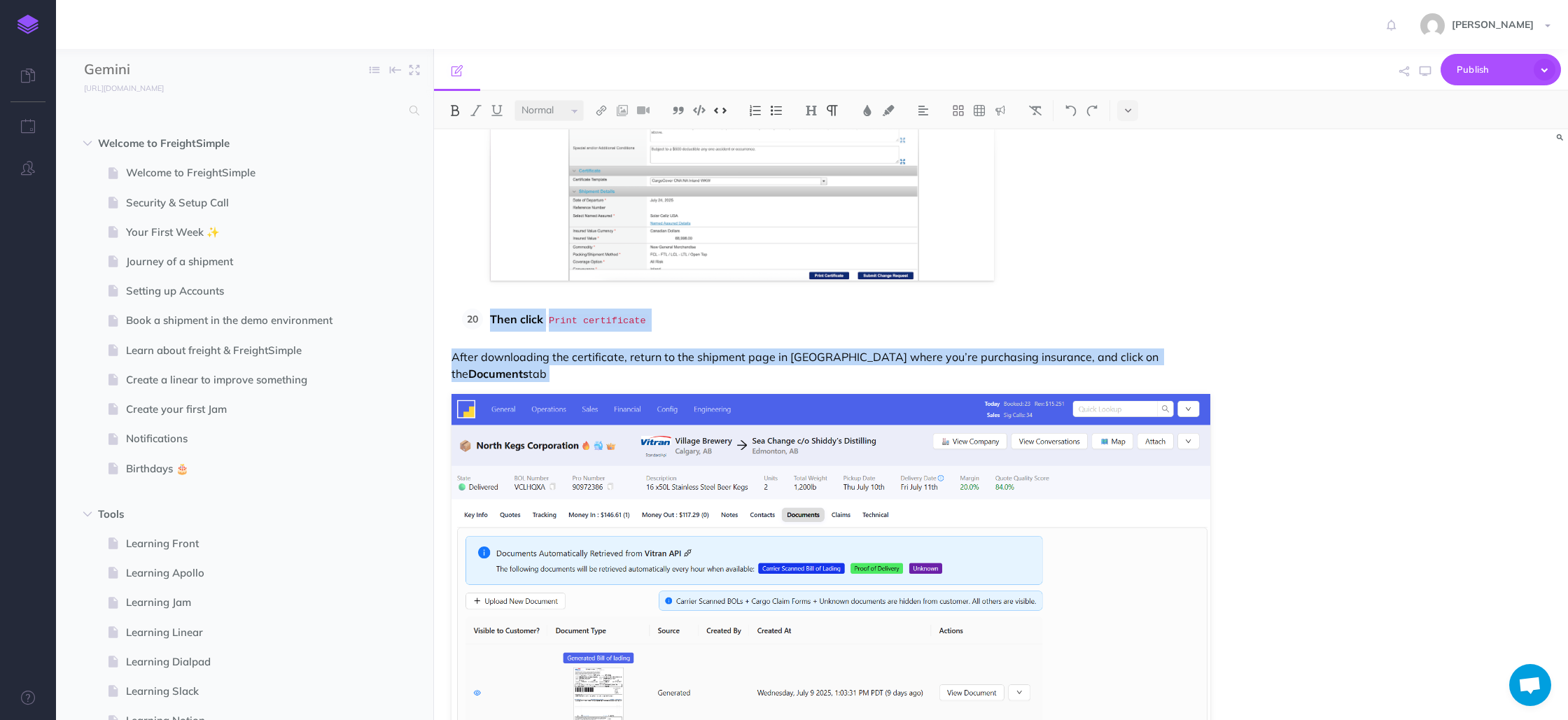
scroll to position [7514, 0]
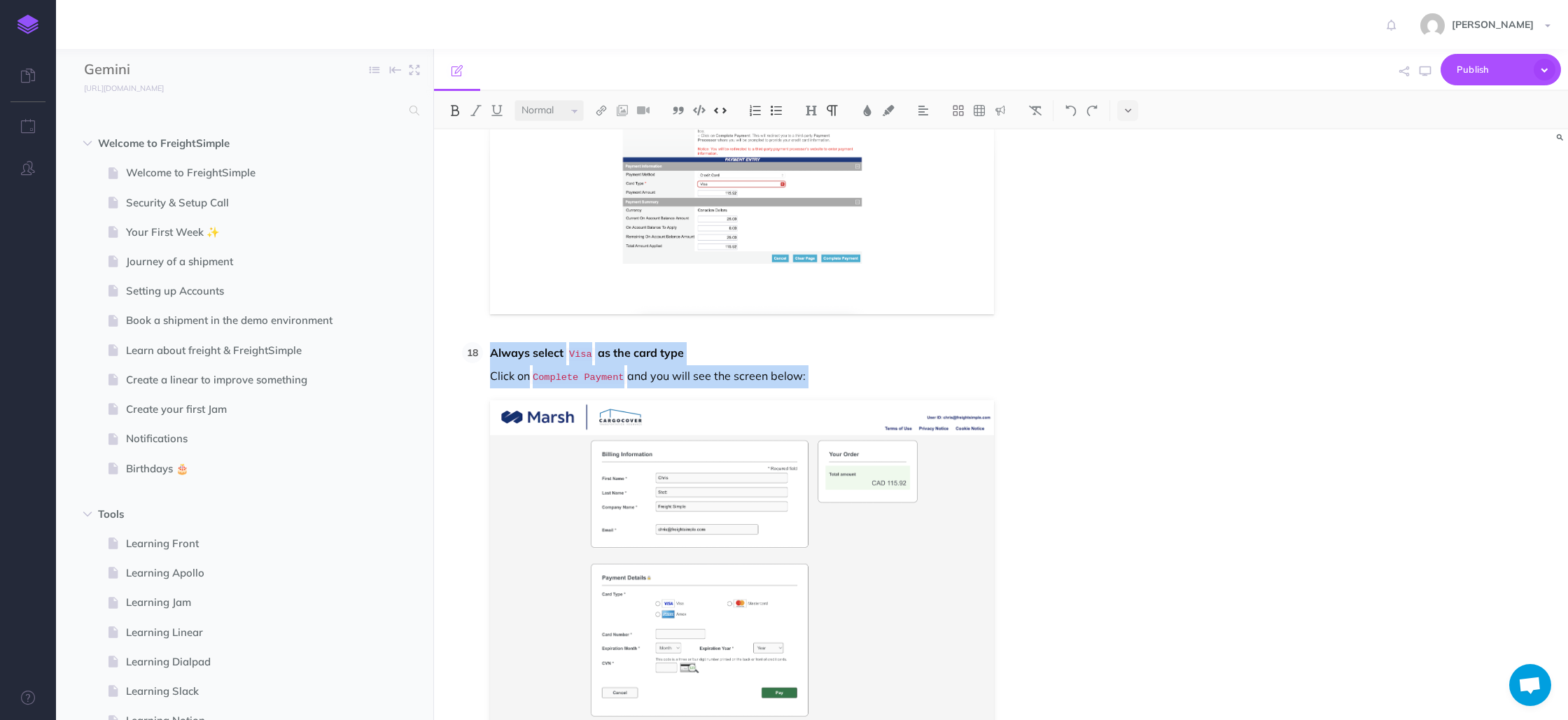
drag, startPoint x: 491, startPoint y: 205, endPoint x: 716, endPoint y: 392, distance: 292.6
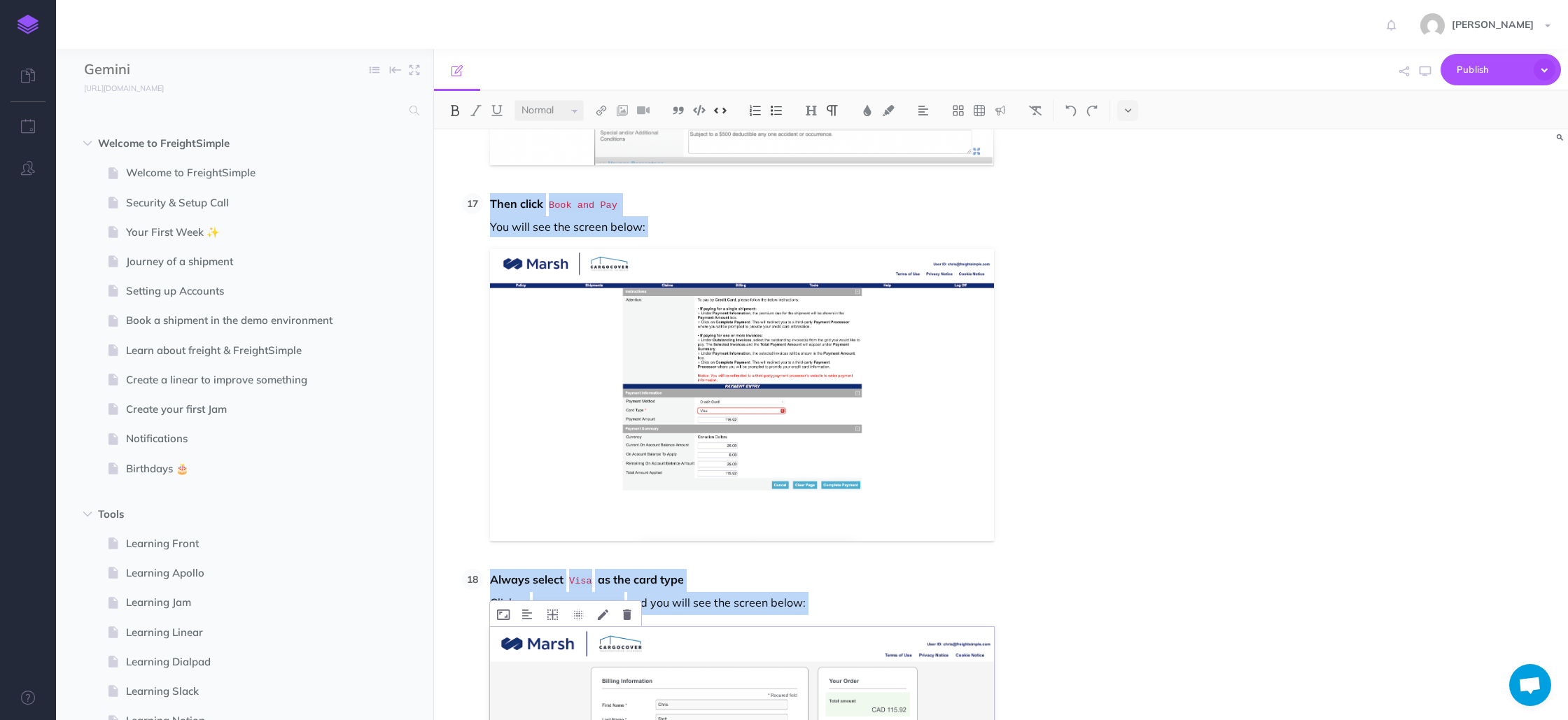
scroll to position [6196, 0]
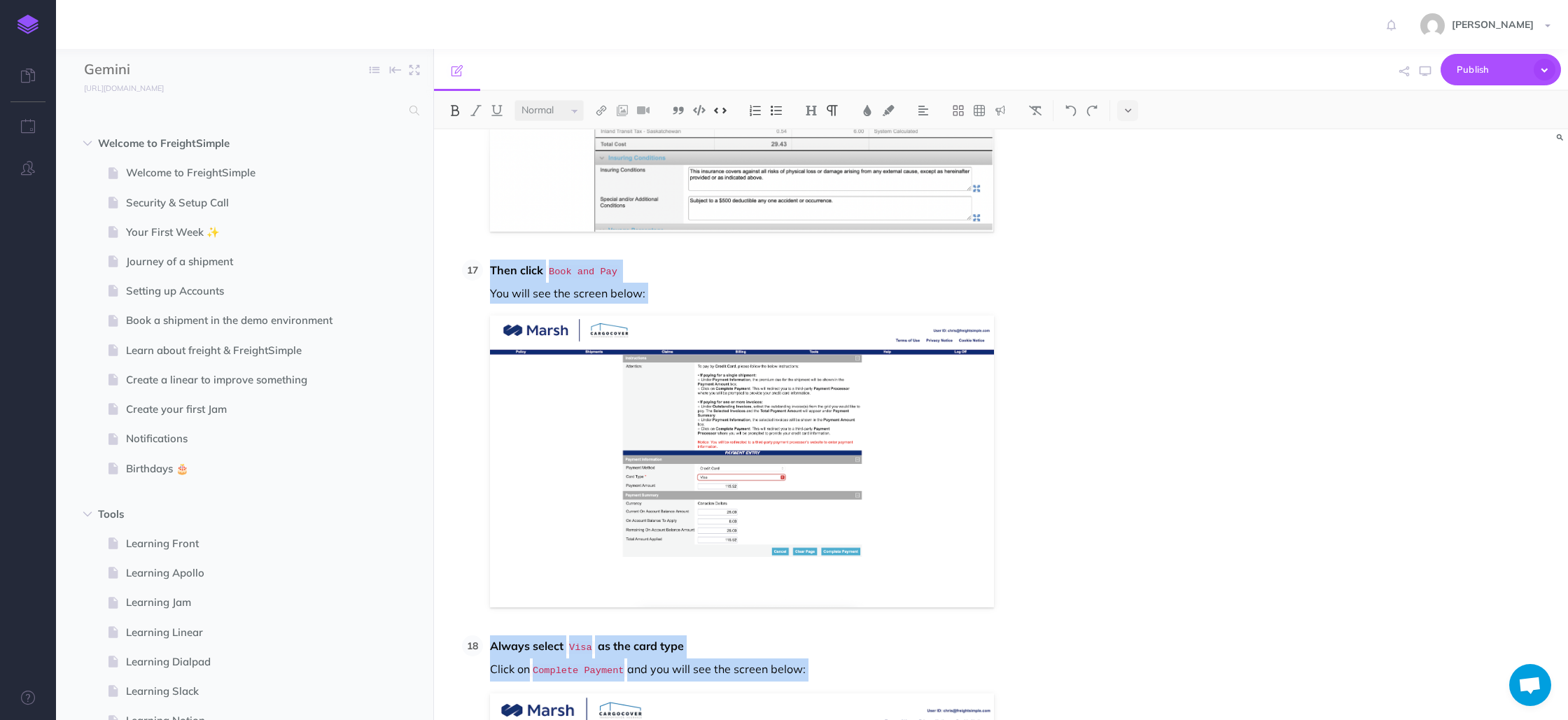
click at [1023, 402] on li "Then click Book and Pay You will see the screen below:" at bounding box center [846, 433] width 727 height 348
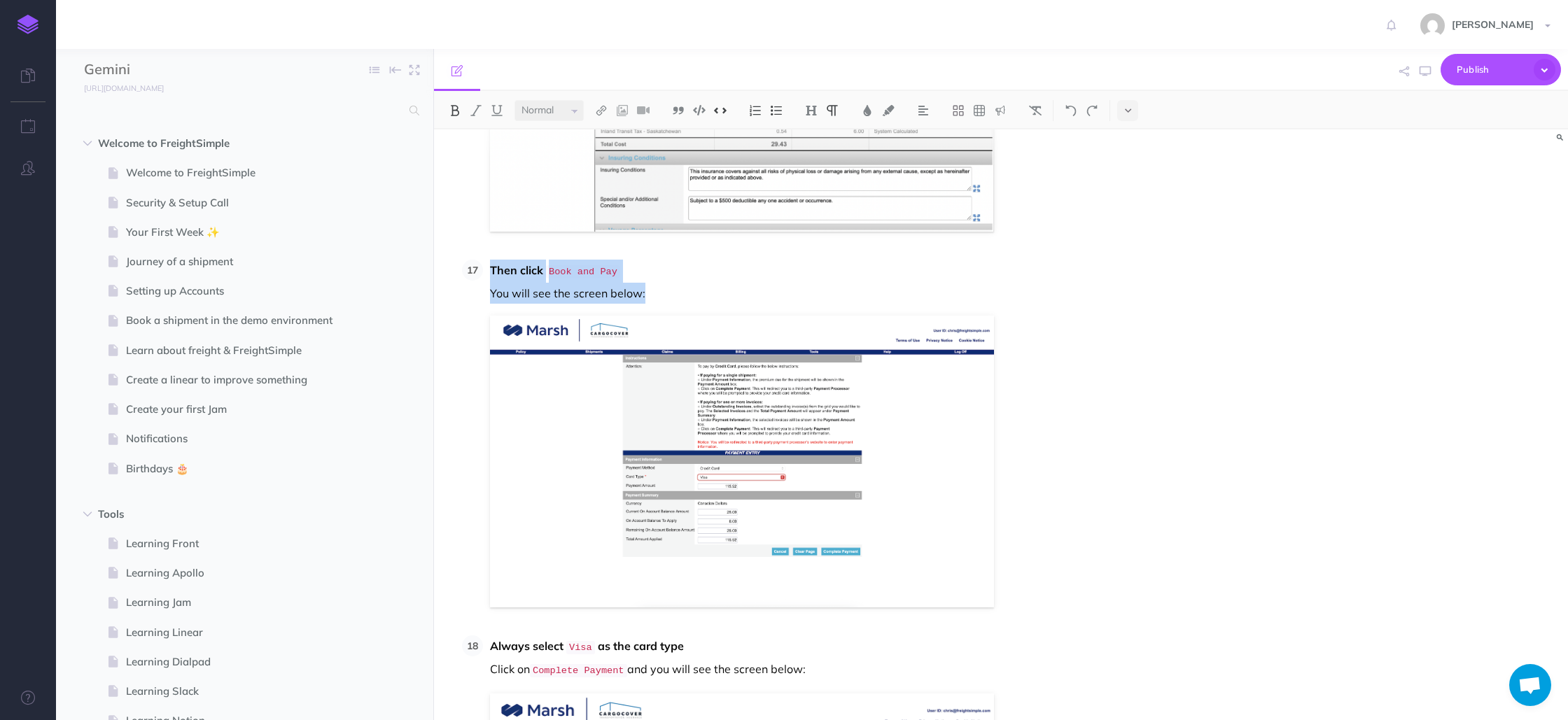
drag, startPoint x: 490, startPoint y: 219, endPoint x: 1013, endPoint y: 551, distance: 619.5
click at [1013, 551] on li "Then click Book and Pay You will see the screen below:" at bounding box center [846, 433] width 727 height 348
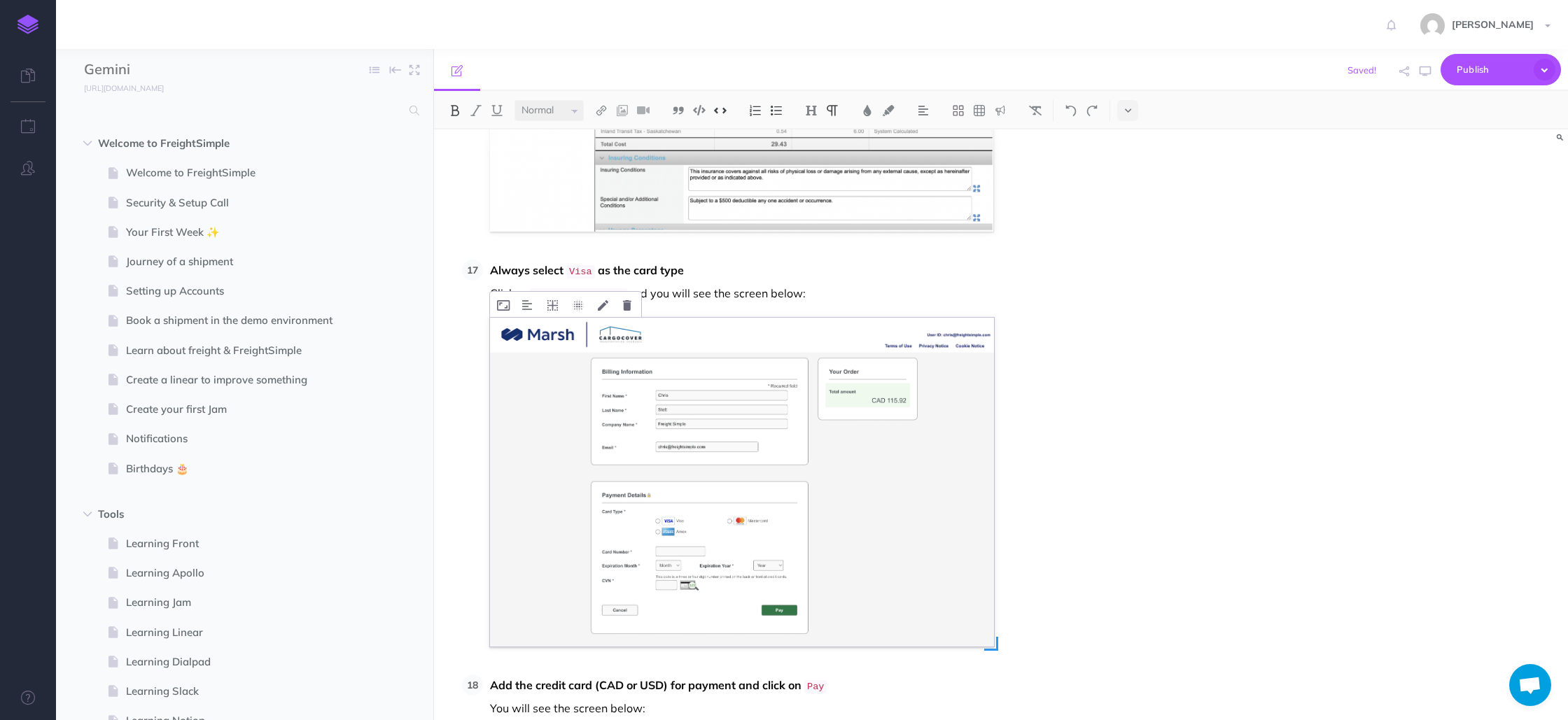
drag, startPoint x: 492, startPoint y: 221, endPoint x: 934, endPoint y: 480, distance: 512.3
click at [934, 480] on li "Always select Visa as the card type Click on Complete Payment and you will see …" at bounding box center [846, 453] width 727 height 387
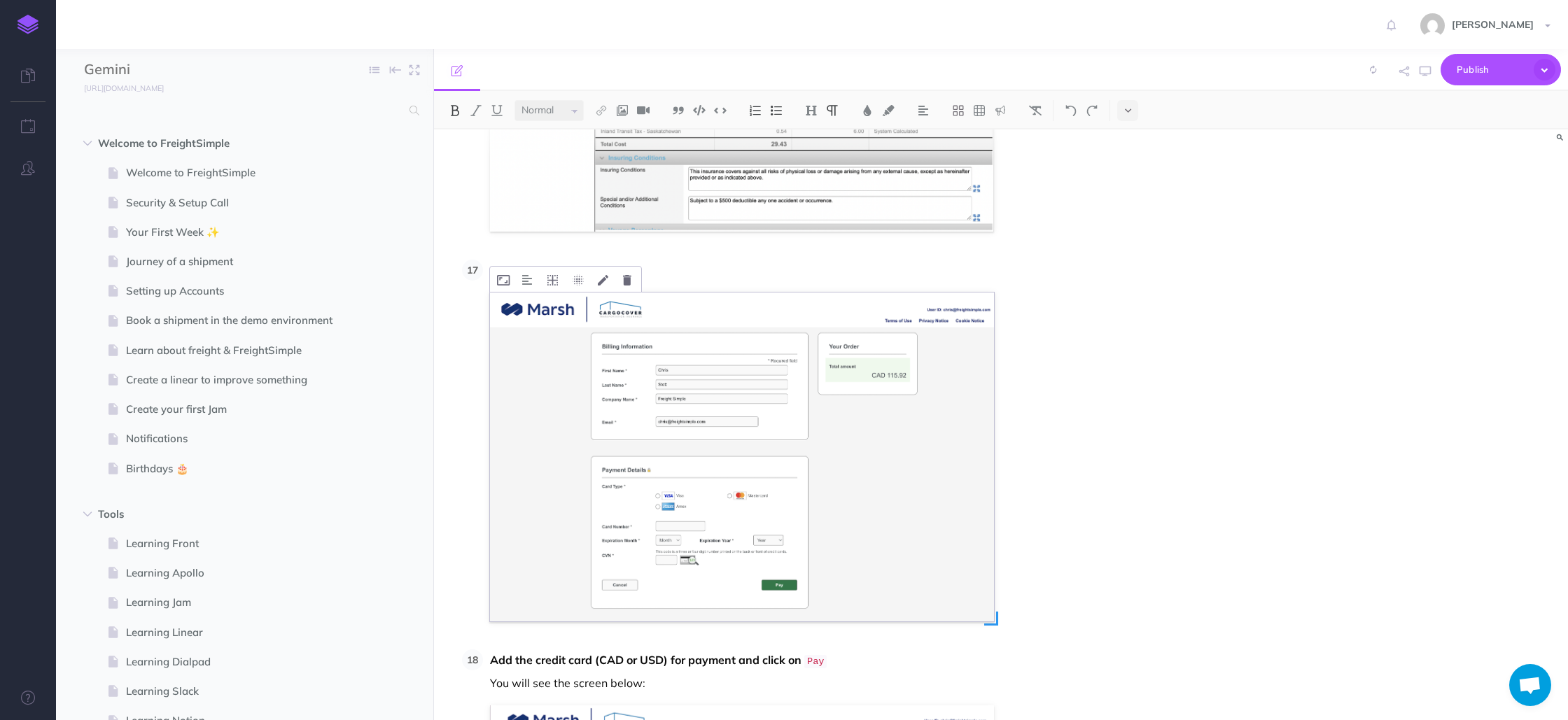
click at [810, 463] on img at bounding box center [741, 457] width 504 height 329
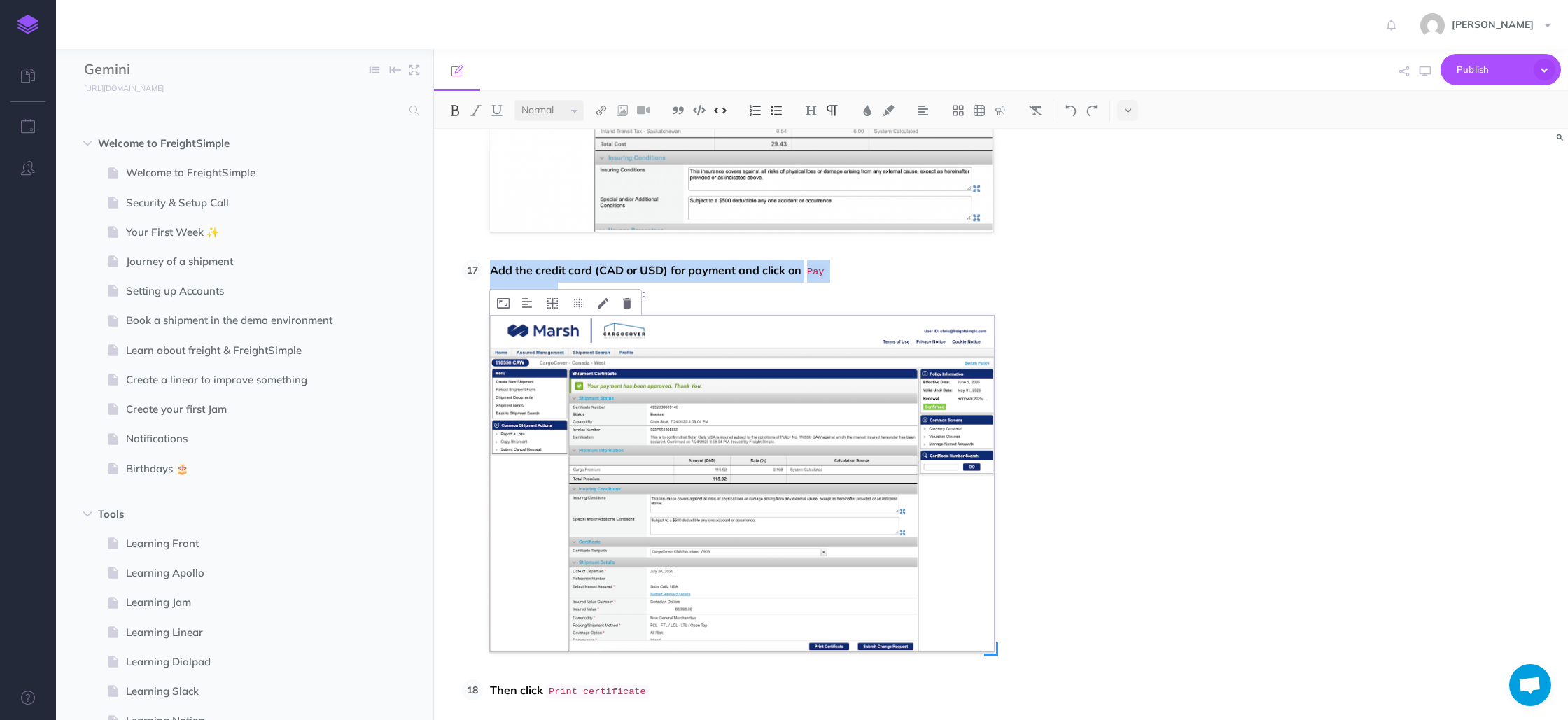
drag, startPoint x: 492, startPoint y: 221, endPoint x: 948, endPoint y: 583, distance: 582.2
click at [948, 583] on li "Add the credit card (CAD or USD) for payment and click on Pay You will see the …" at bounding box center [846, 455] width 727 height 393
click at [851, 452] on img at bounding box center [741, 483] width 504 height 336
click at [805, 431] on img at bounding box center [741, 483] width 504 height 336
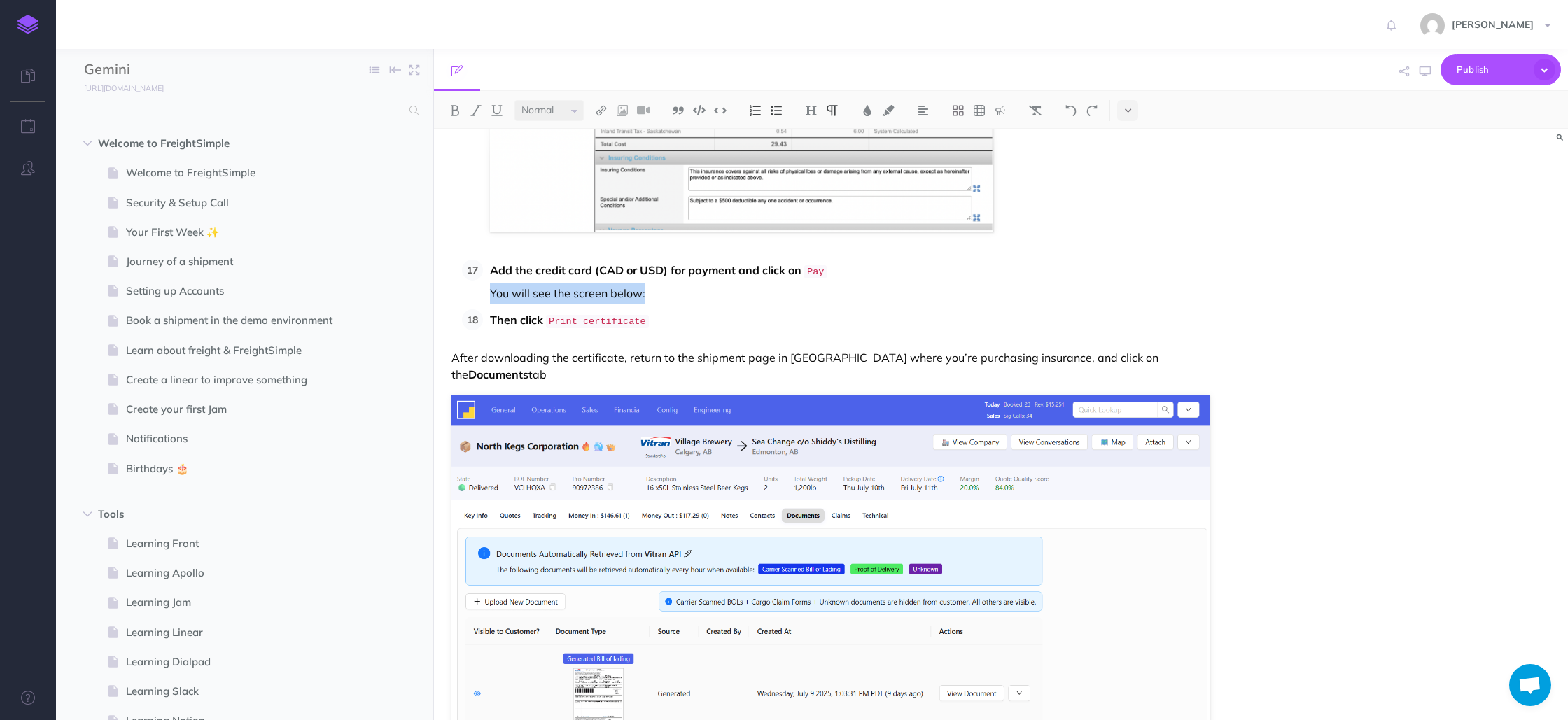
drag, startPoint x: 620, startPoint y: 244, endPoint x: 488, endPoint y: 248, distance: 132.1
click at [488, 259] on li "Add the credit card (CAD or USD) for payment and click on Pay You will see the …" at bounding box center [846, 281] width 727 height 44
drag, startPoint x: 490, startPoint y: 273, endPoint x: 660, endPoint y: 278, distance: 170.1
click at [660, 309] on p "Then click Print certificate" at bounding box center [850, 321] width 720 height 23
copy p "Then click Print certificate"
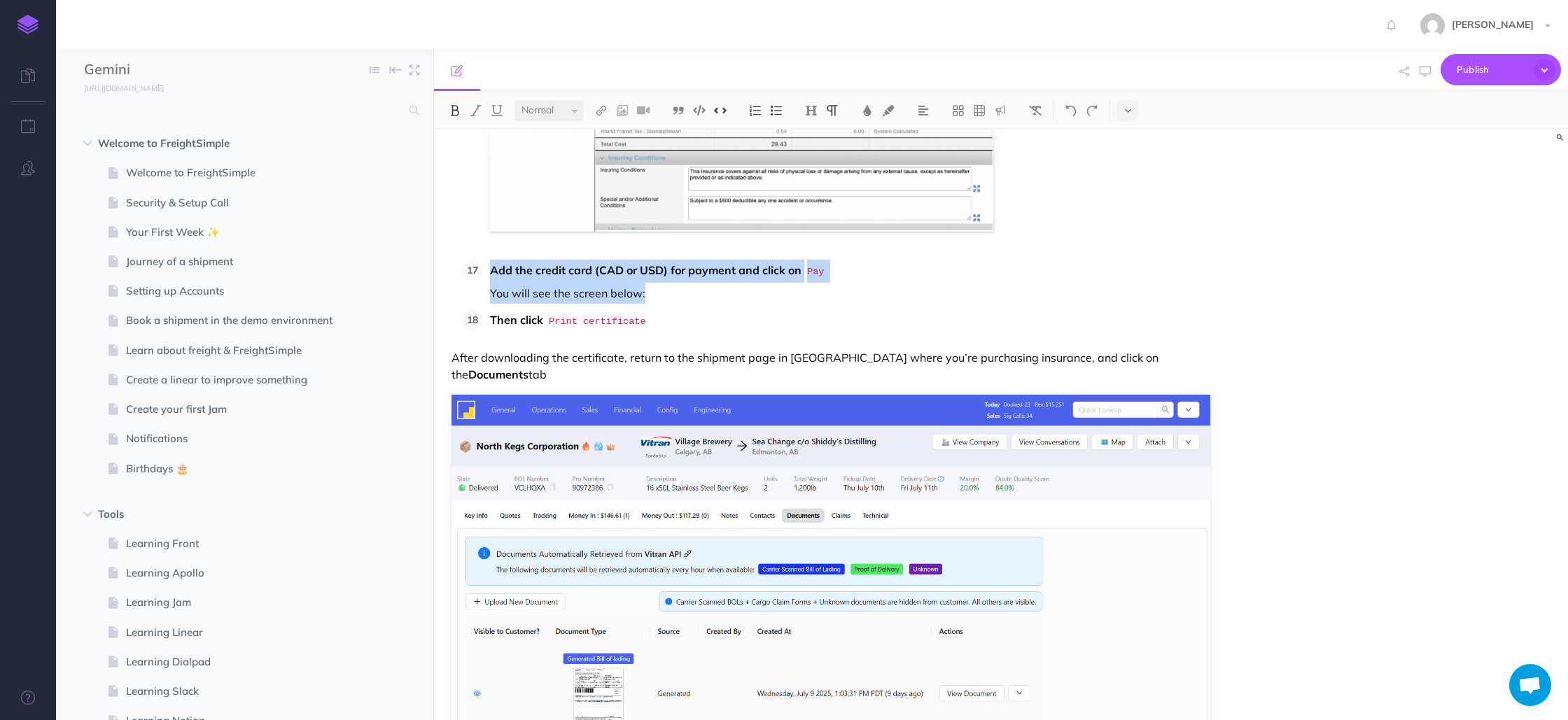
drag, startPoint x: 489, startPoint y: 223, endPoint x: 647, endPoint y: 244, distance: 159.4
click at [647, 259] on li "Add the credit card (CAD or USD) for payment and click on Pay You will see the …" at bounding box center [846, 281] width 727 height 44
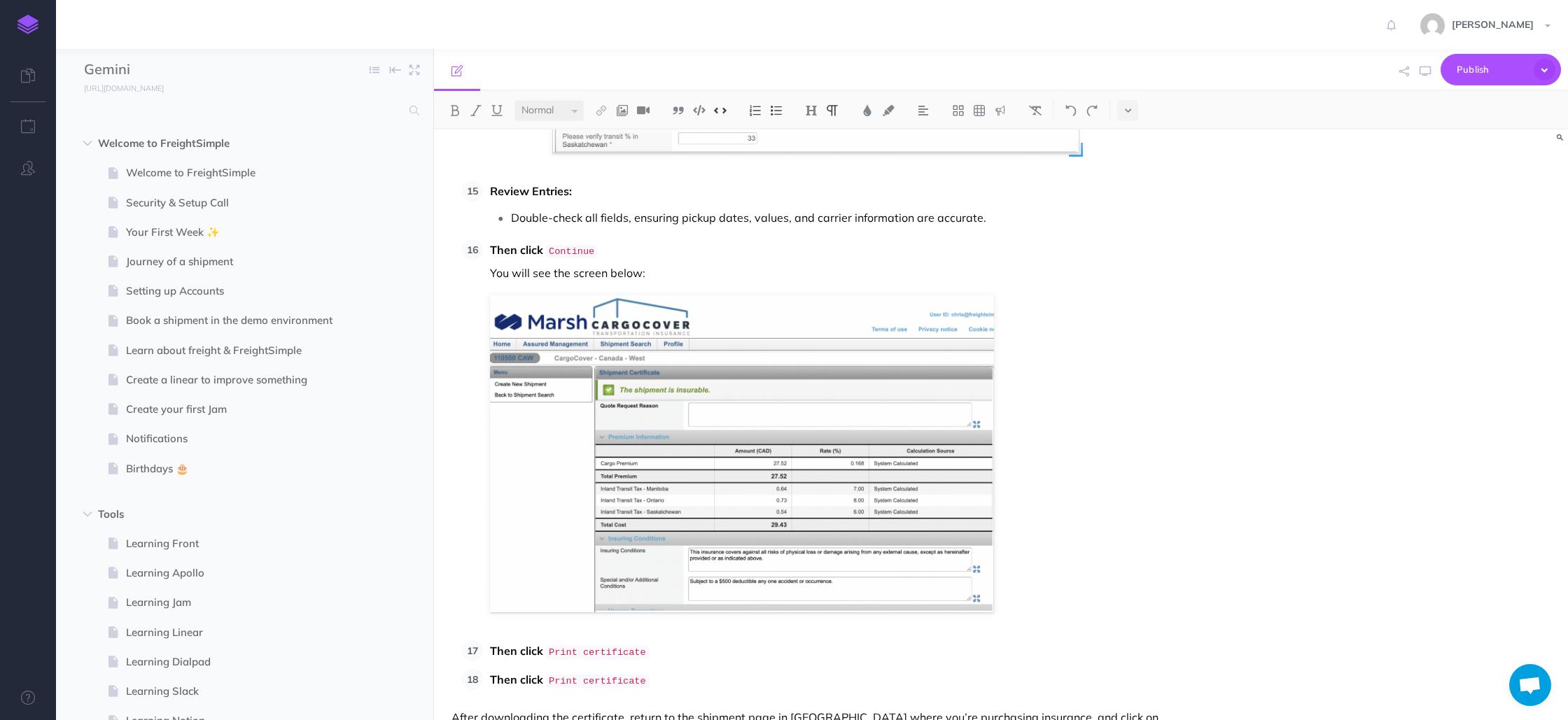
scroll to position [5830, 0]
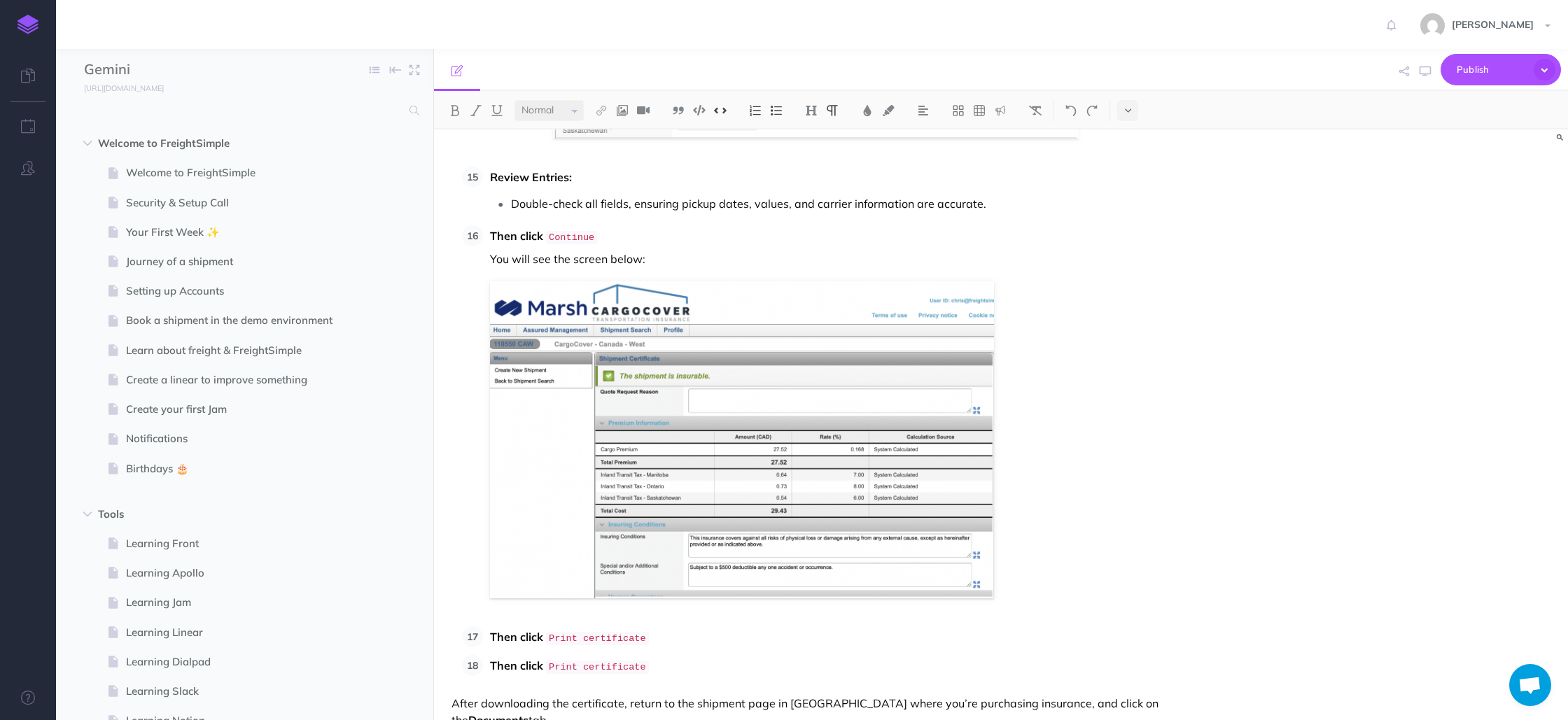
click at [565, 231] on code "Continue" at bounding box center [571, 237] width 51 height 13
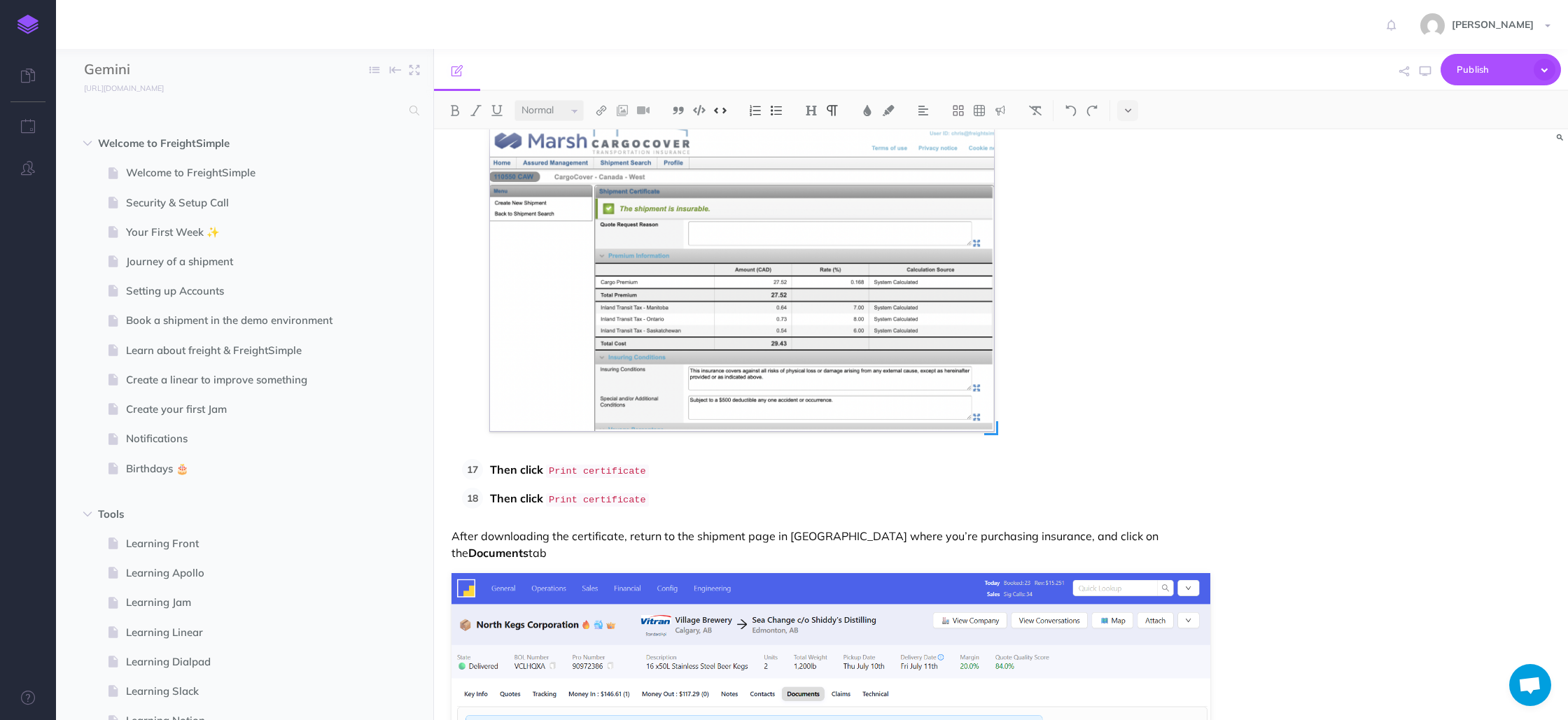
scroll to position [5995, 0]
click at [1021, 383] on li "Then click Continue You will see the screen below:" at bounding box center [846, 246] width 727 height 373
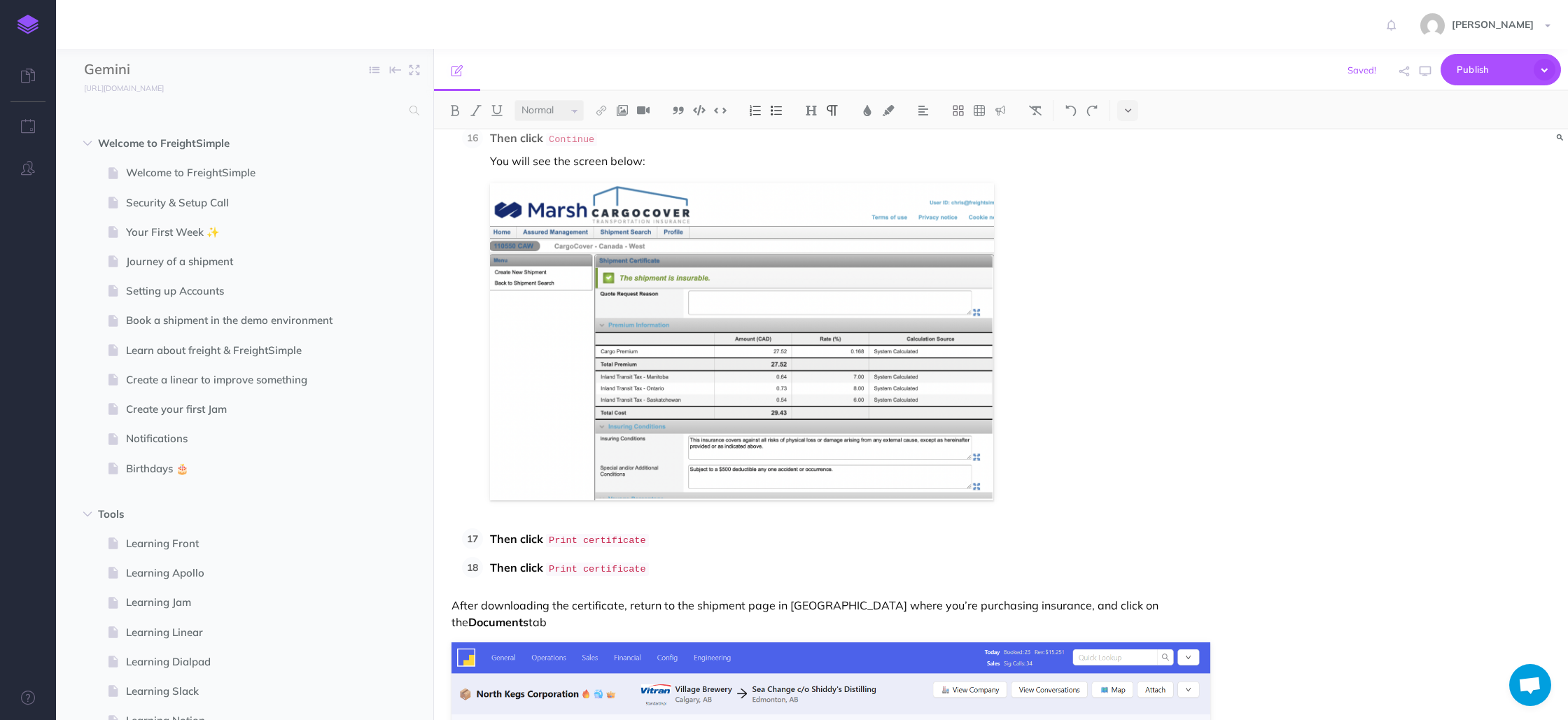
scroll to position [5901, 0]
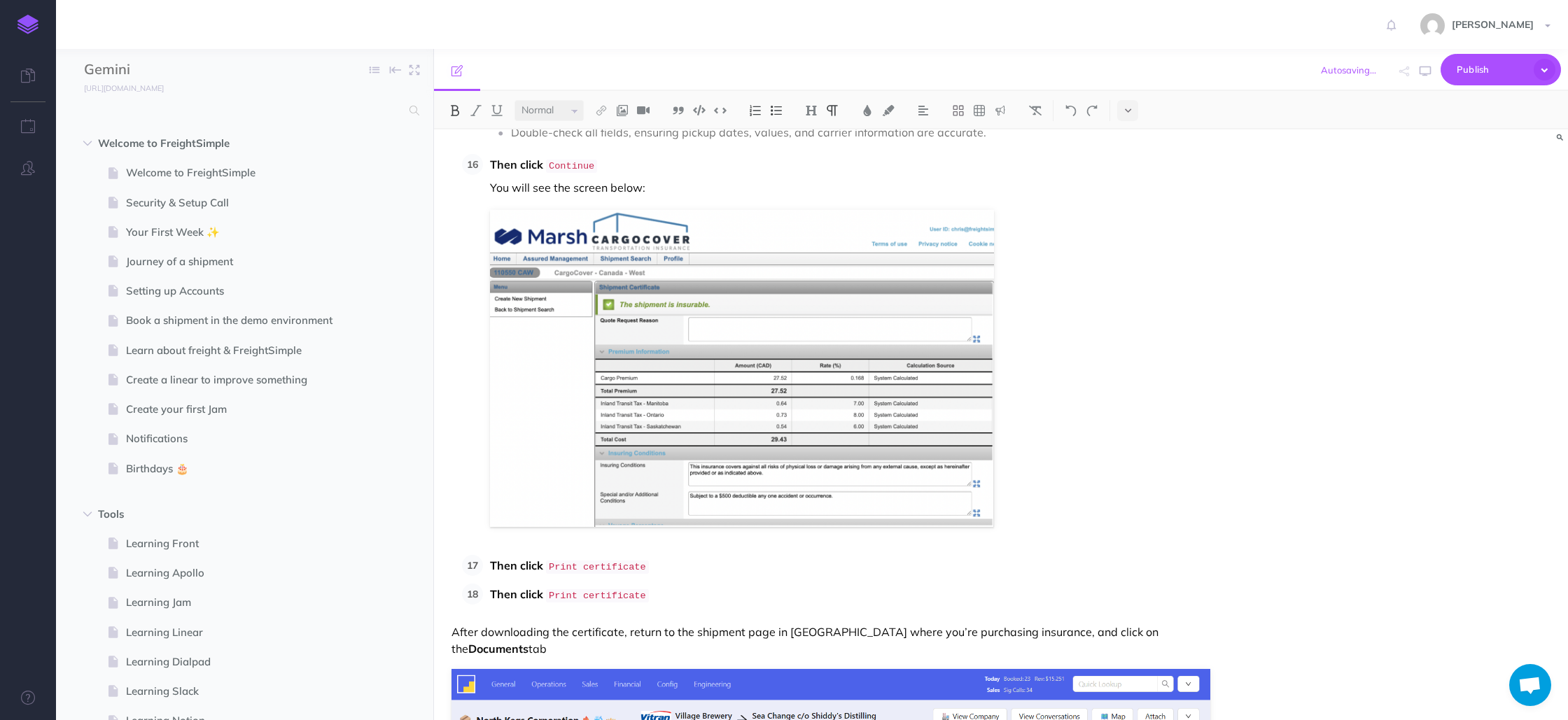
drag, startPoint x: 696, startPoint y: 516, endPoint x: 680, endPoint y: 516, distance: 16.0
click at [695, 555] on p "Then click Print certificate" at bounding box center [850, 567] width 720 height 23
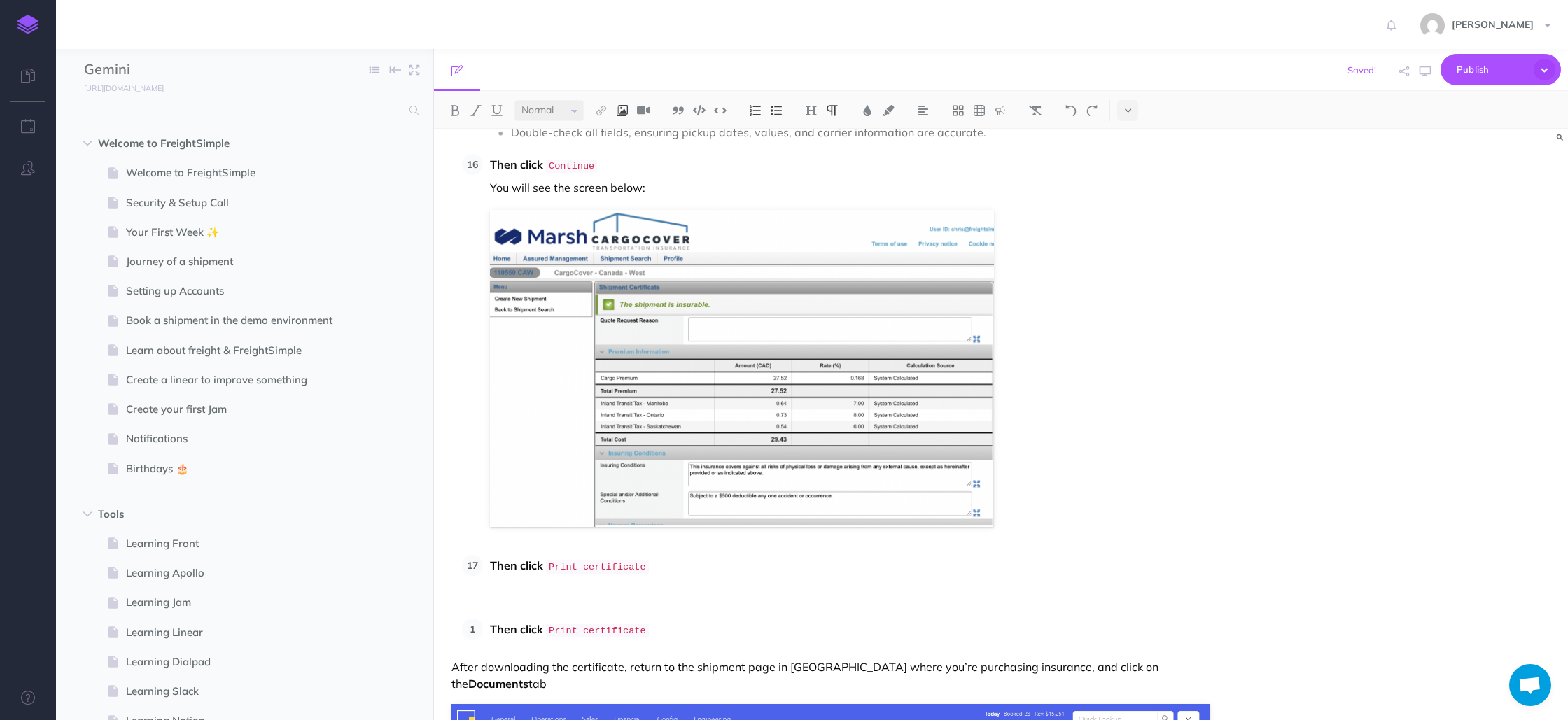
click at [623, 110] on img at bounding box center [623, 110] width 13 height 11
click at [628, 157] on icon at bounding box center [623, 156] width 13 height 10
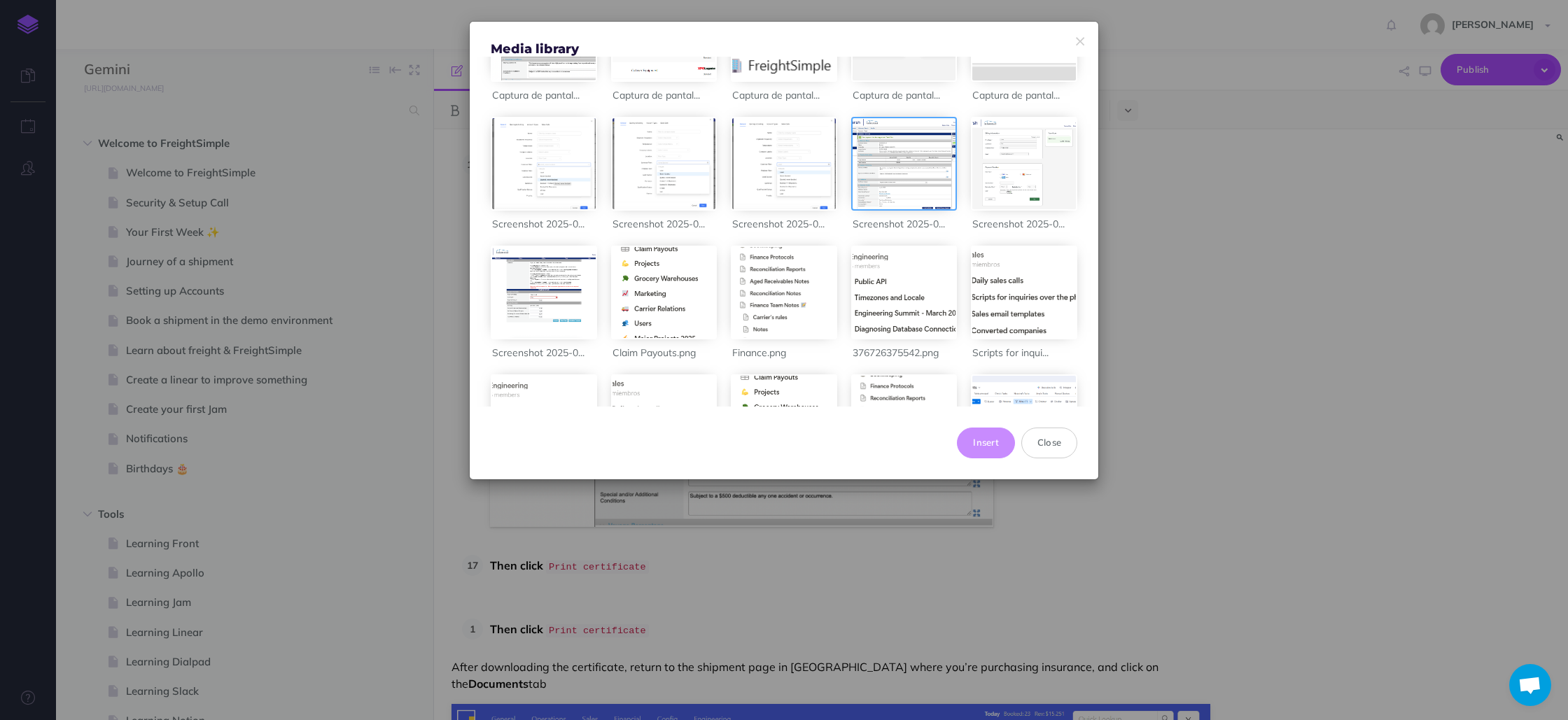
scroll to position [132, 0]
click at [1139, 264] on div "Media library Captura de pantal... Captura de pantal... Captura de pantal... Ca…" at bounding box center [784, 360] width 1568 height 720
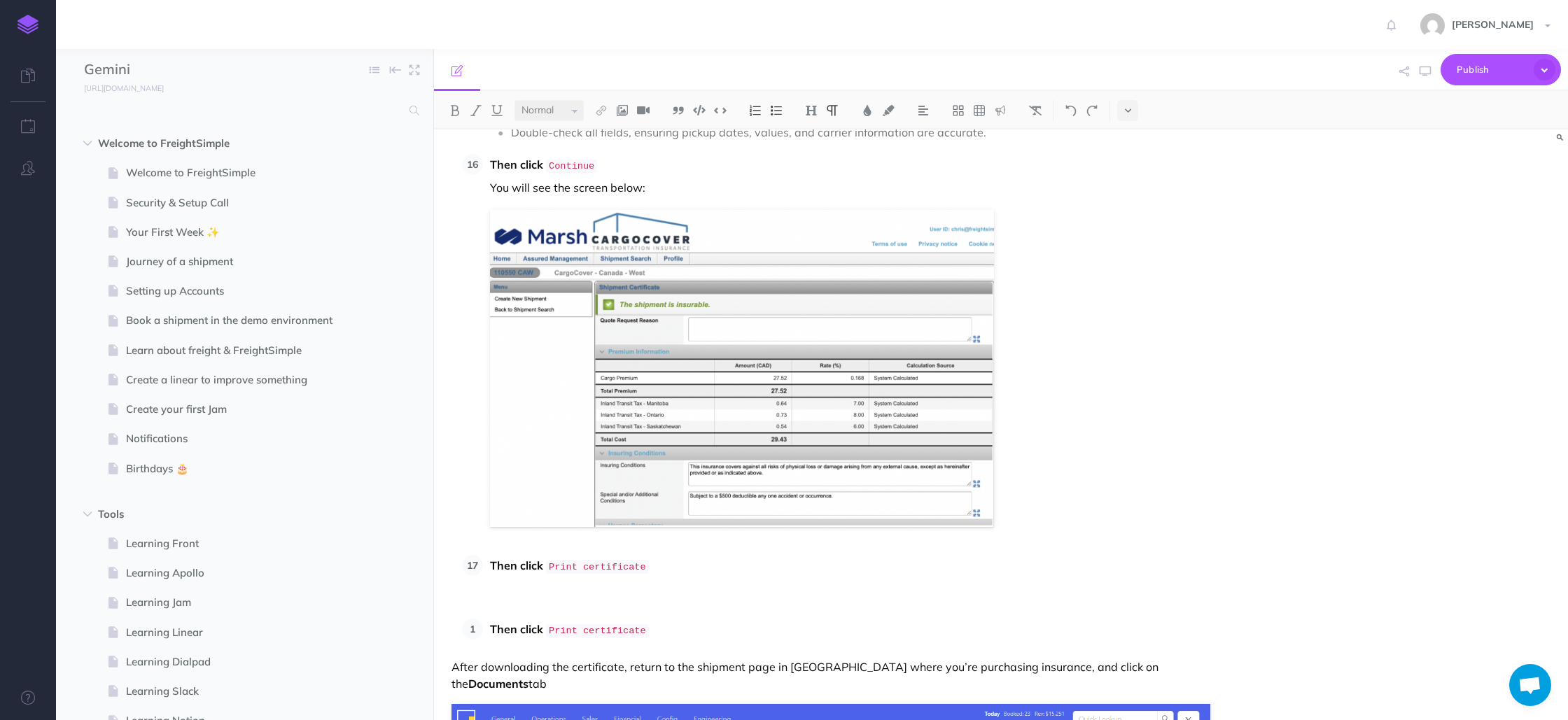
click at [617, 595] on p at bounding box center [830, 604] width 759 height 17
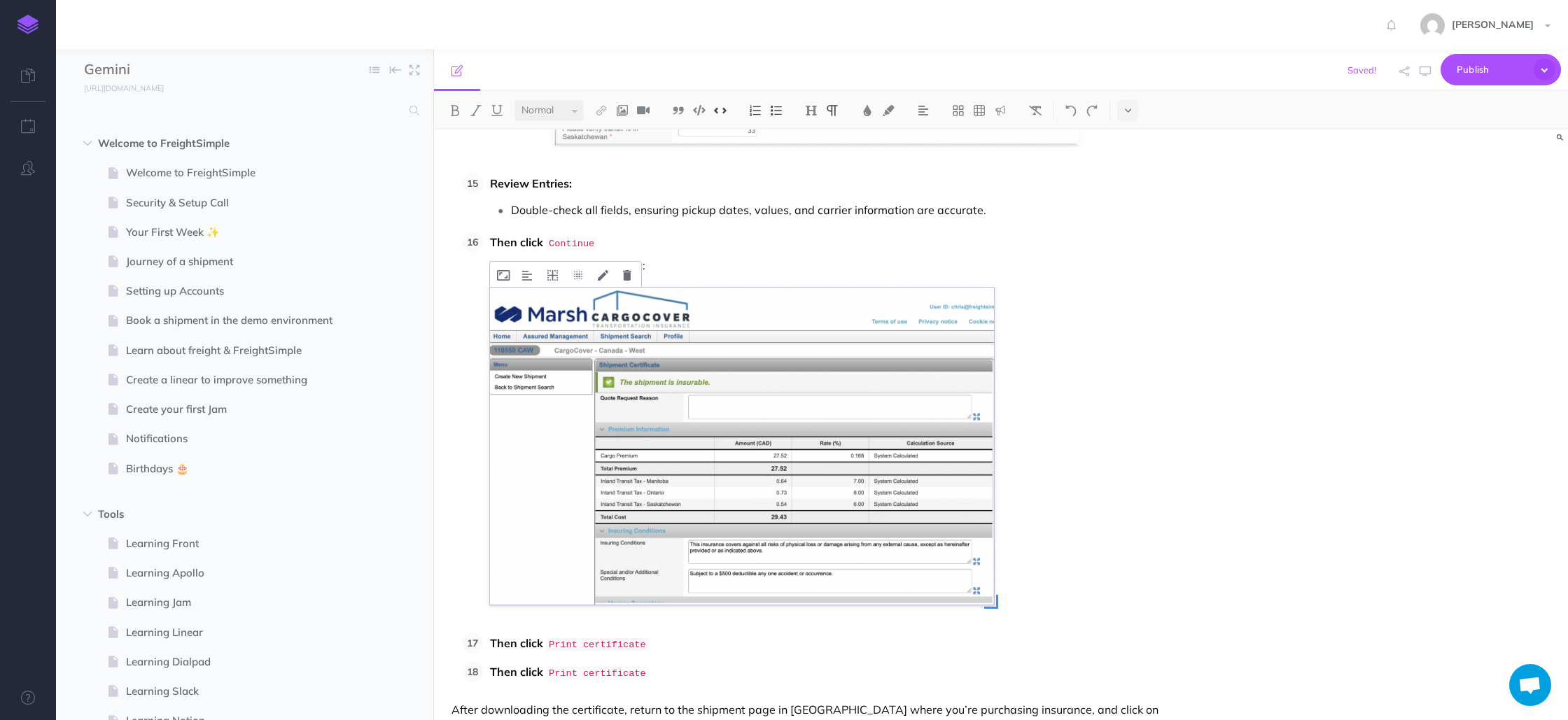
scroll to position [5811, 0]
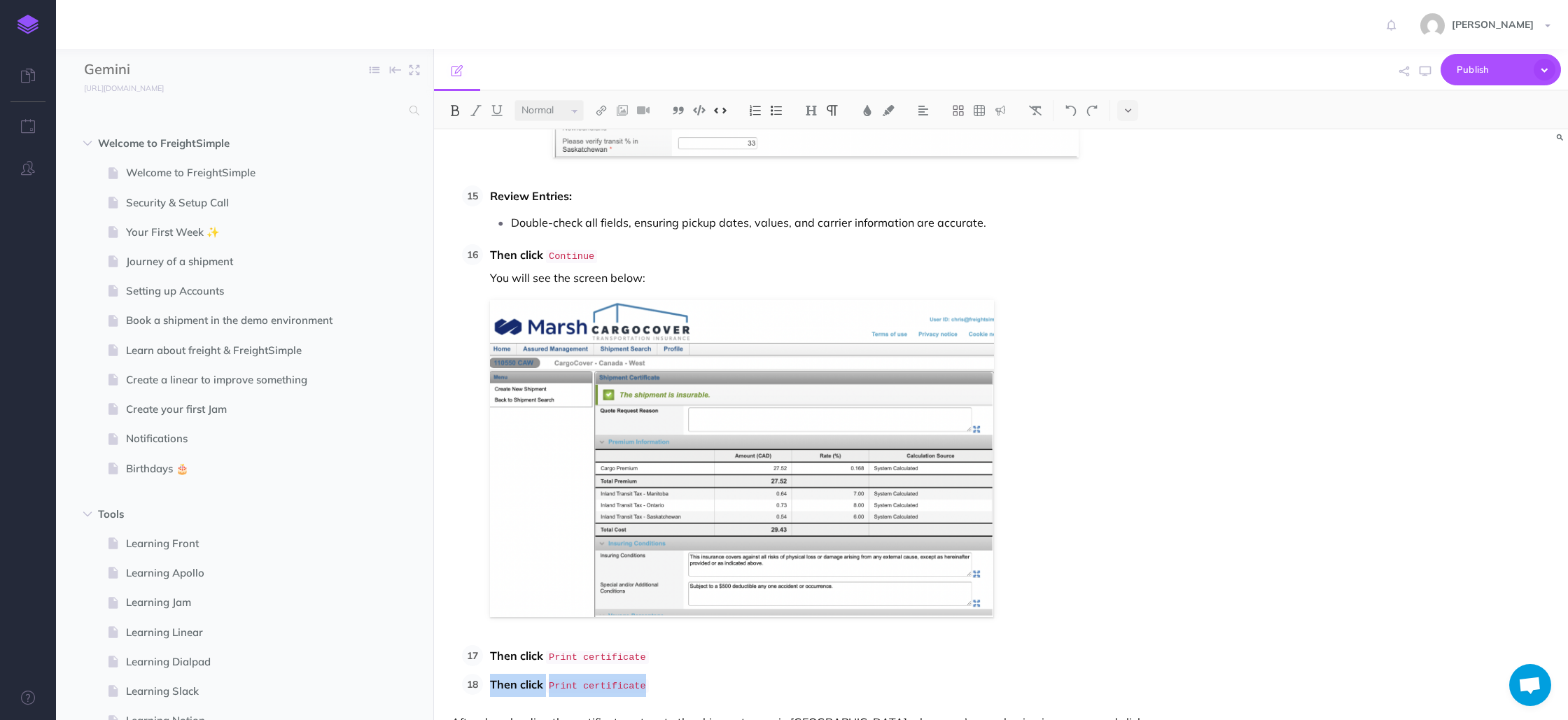
drag, startPoint x: 656, startPoint y: 636, endPoint x: 466, endPoint y: 636, distance: 190.0
click at [483, 674] on li "Then click Print certificate" at bounding box center [846, 686] width 727 height 23
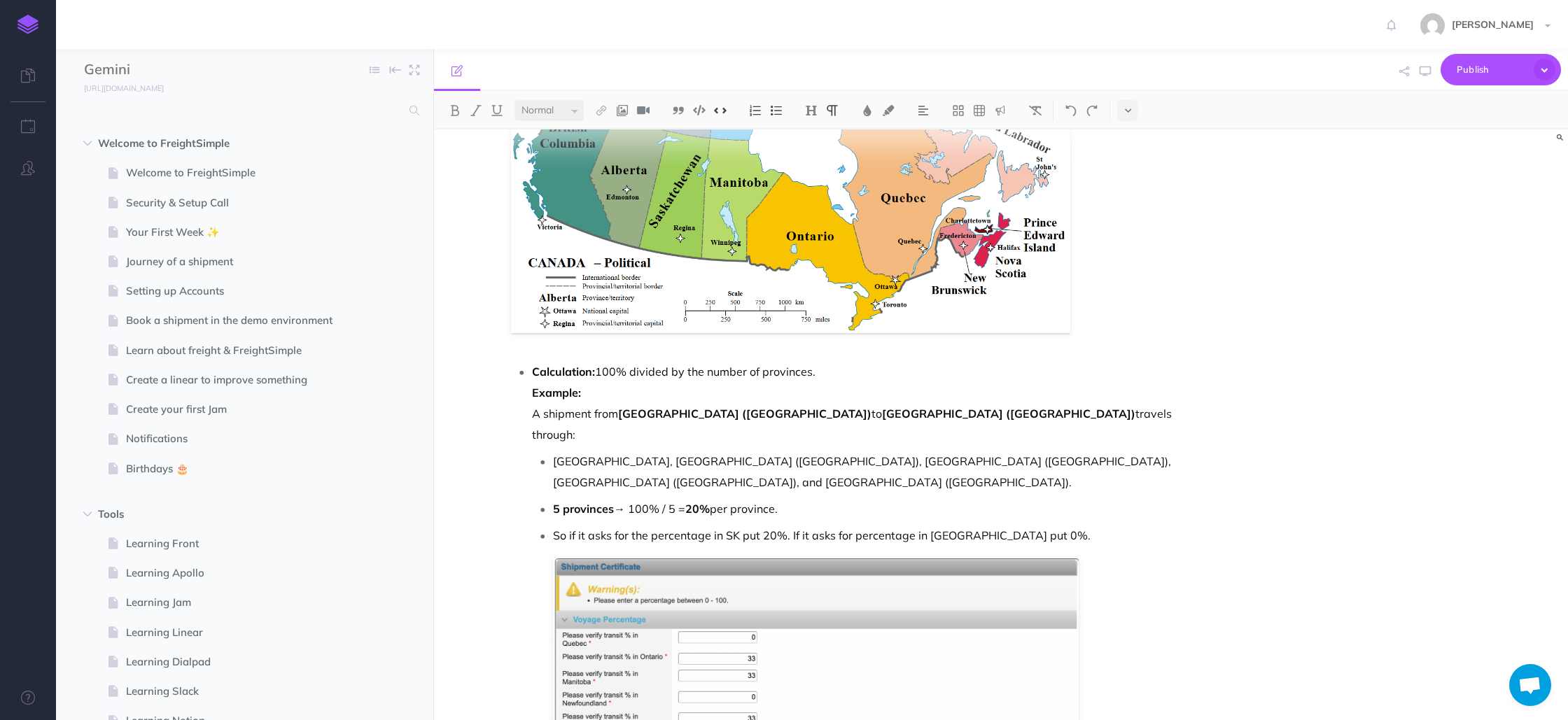
scroll to position [5230, 0]
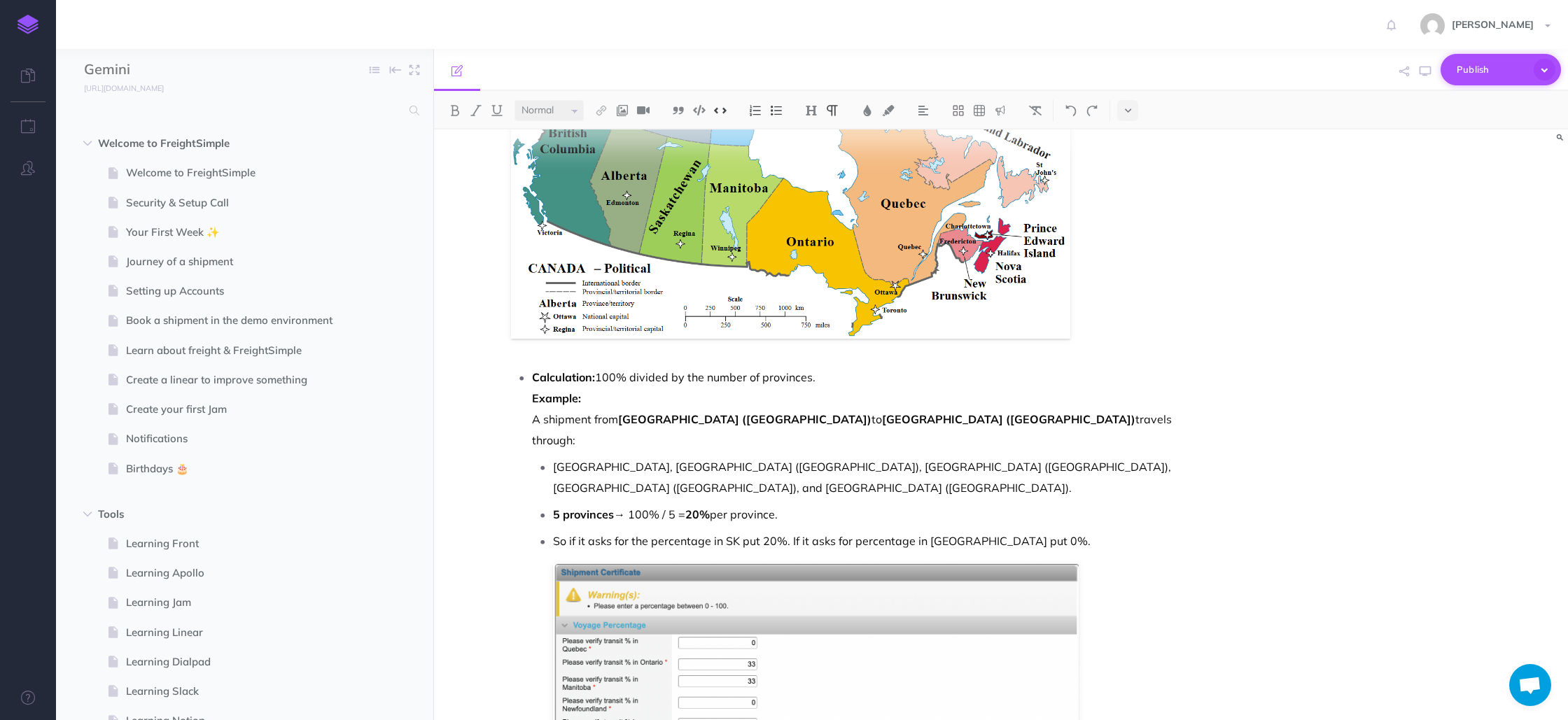
click at [1474, 62] on span "Publish" at bounding box center [1492, 70] width 70 height 22
drag, startPoint x: 1337, startPoint y: 305, endPoint x: 1356, endPoint y: 295, distance: 21.5
click at [1337, 304] on div "Manually Purchasing Insurance We handle daily shipments where customers choose …" at bounding box center [1002, 425] width 1134 height 590
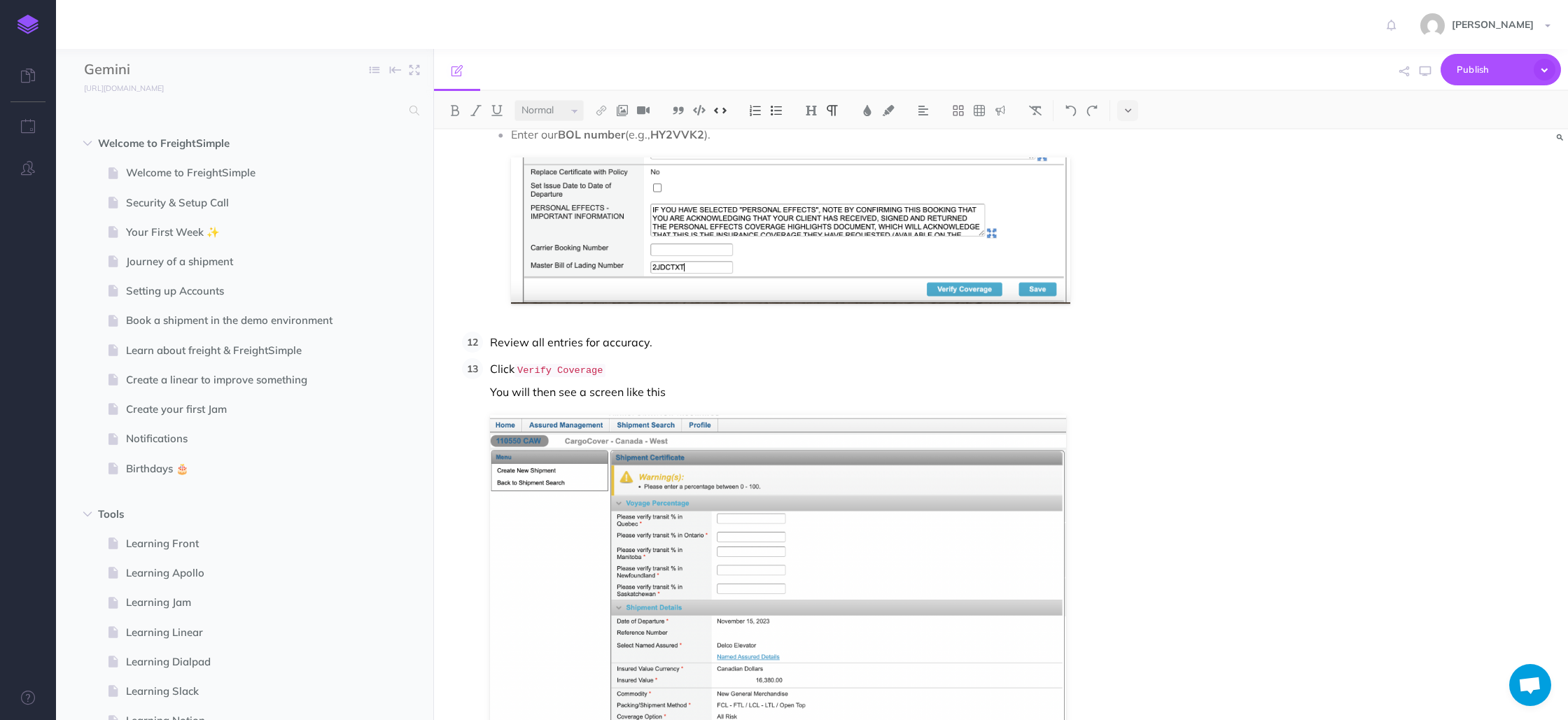
scroll to position [4208, 0]
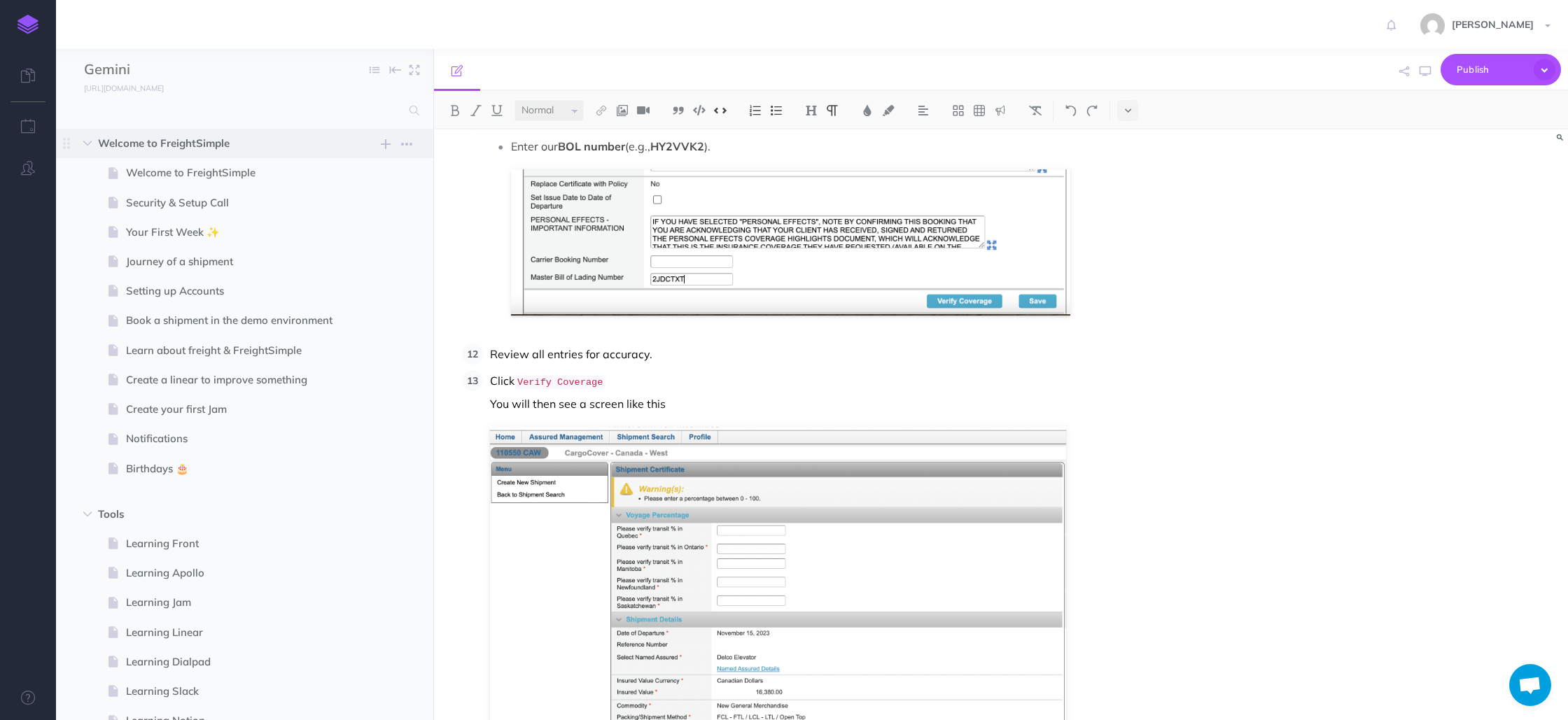
click at [421, 131] on span "Welcome to FreightSimple New folder Add a new folder inside this folder New pag…" at bounding box center [260, 144] width 325 height 30
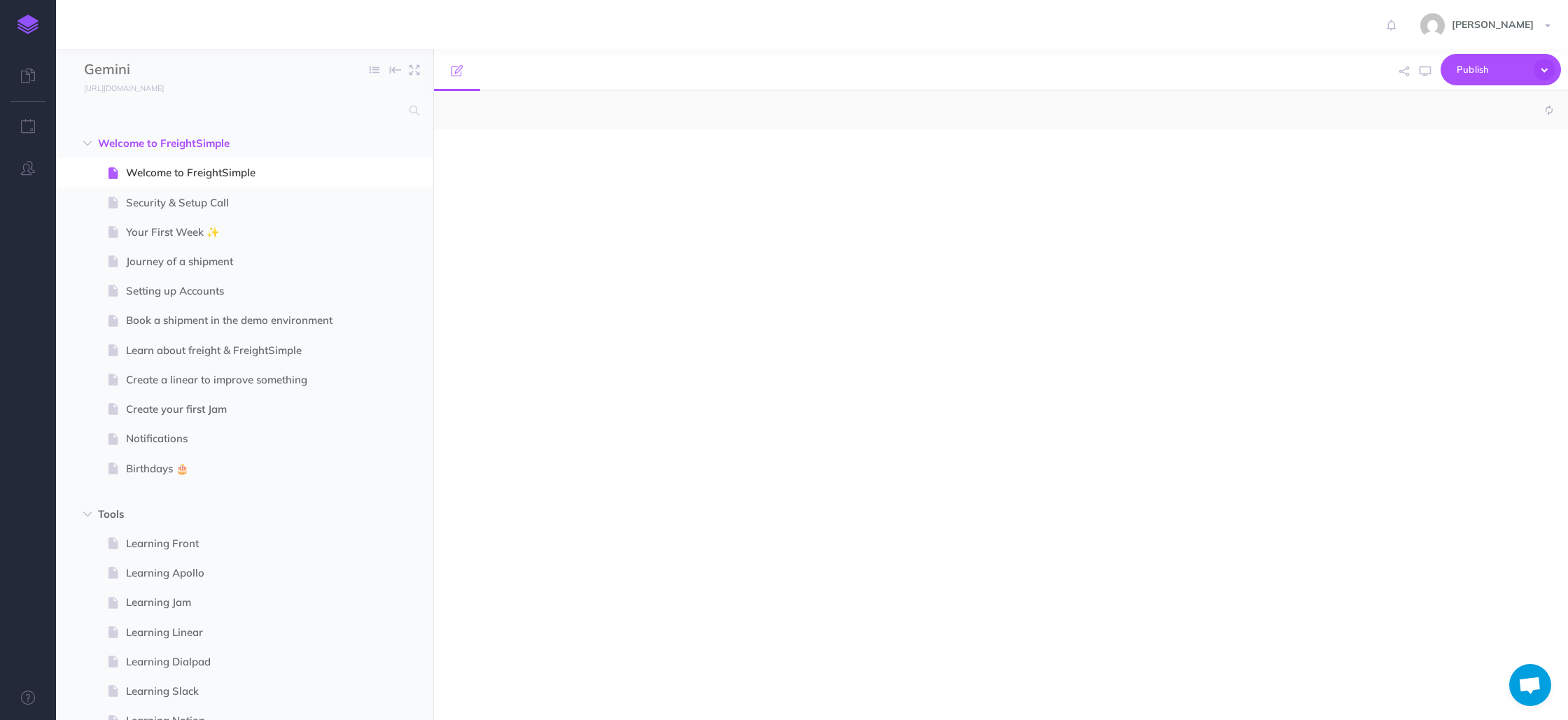
select select "null"
